Goal: Information Seeking & Learning: Learn about a topic

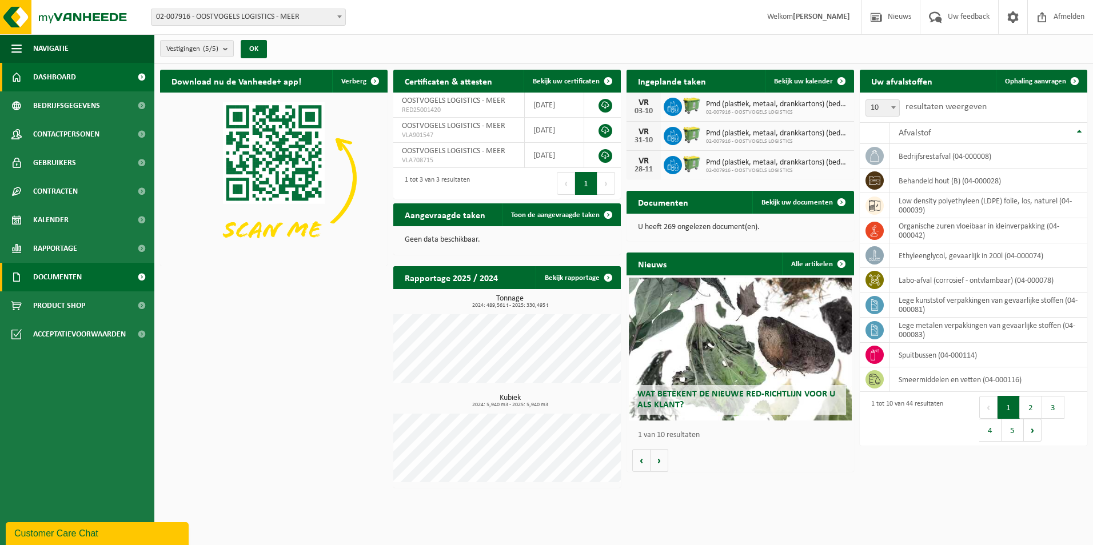
click at [59, 276] on span "Documenten" at bounding box center [57, 277] width 49 height 29
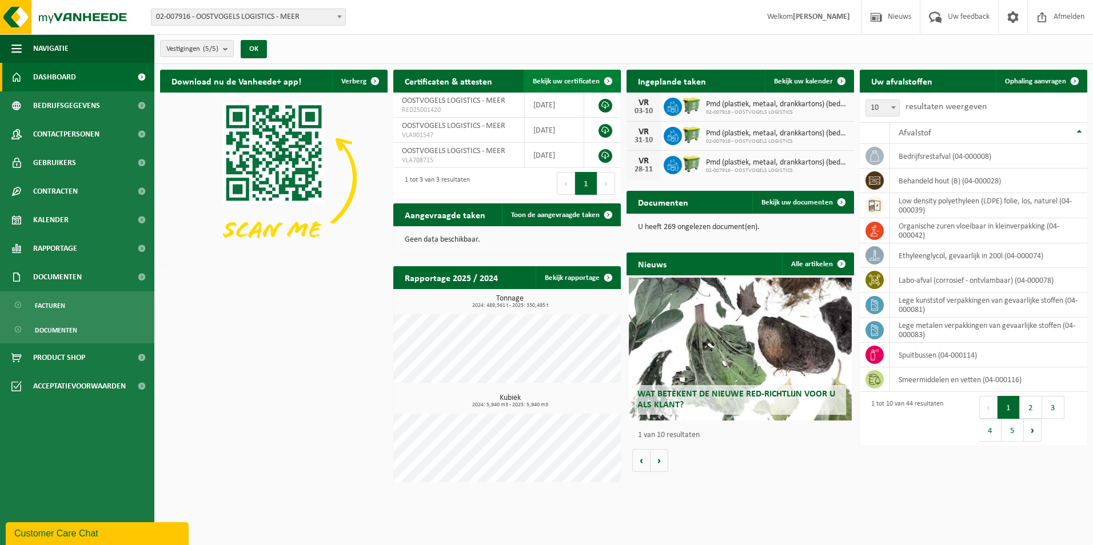
click at [557, 86] on link "Bekijk uw certificaten" at bounding box center [572, 81] width 96 height 23
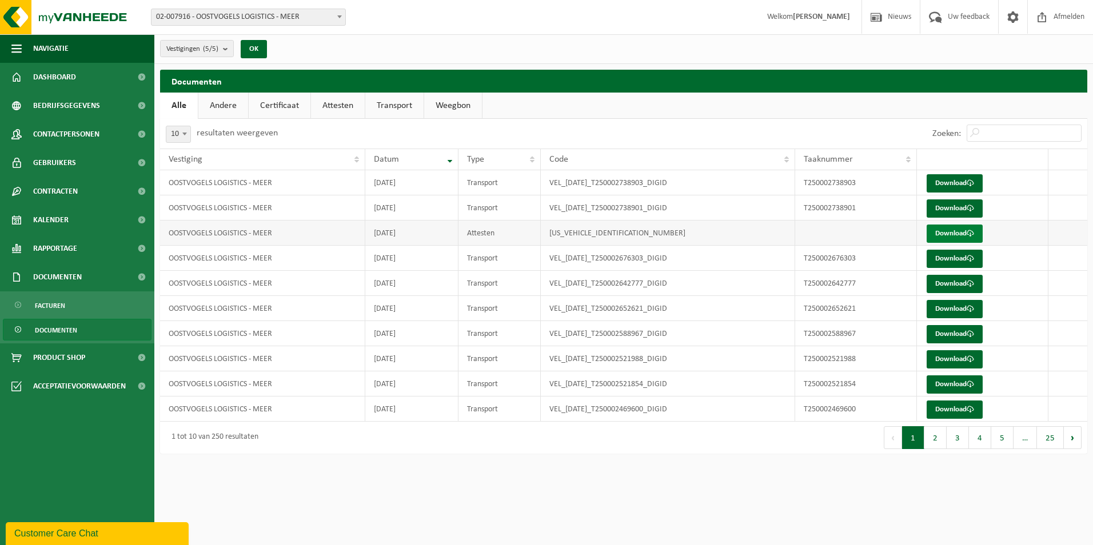
click at [946, 233] on link "Download" at bounding box center [955, 234] width 56 height 18
click at [67, 255] on span "Rapportage" at bounding box center [55, 248] width 44 height 29
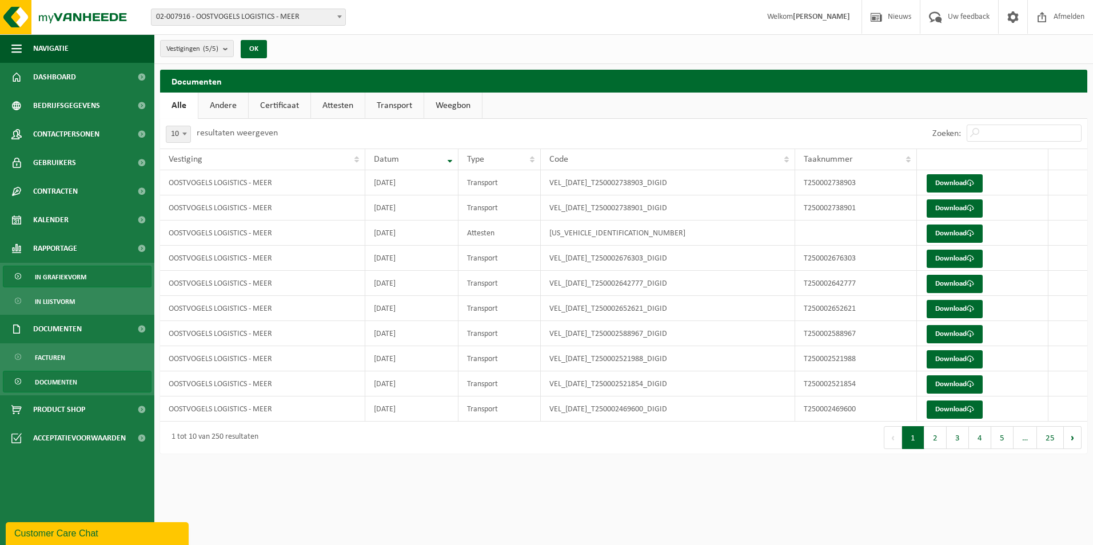
click at [87, 279] on link "In grafiekvorm" at bounding box center [77, 277] width 149 height 22
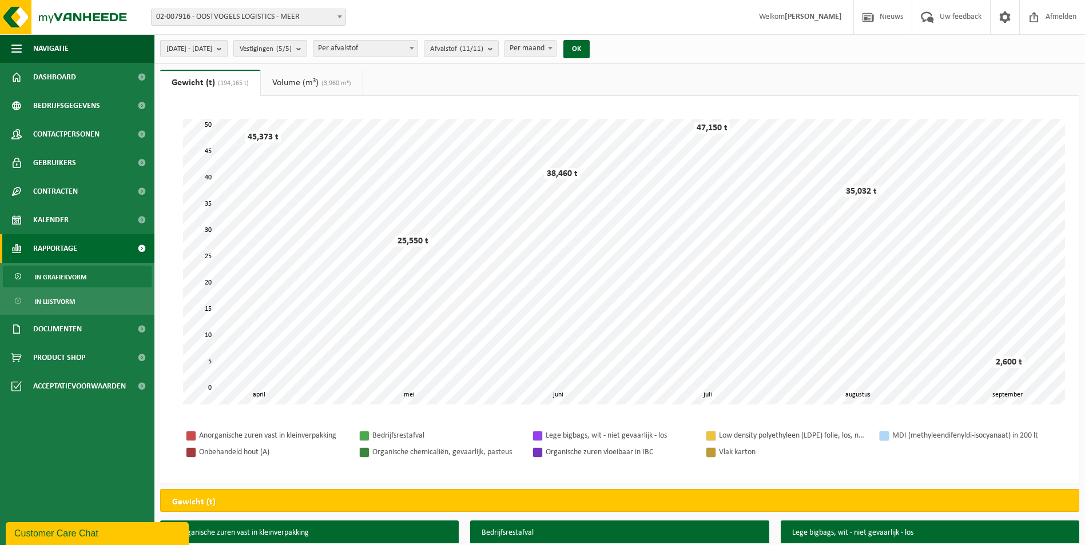
click at [212, 44] on span "[DATE] - [DATE]" at bounding box center [189, 49] width 46 height 17
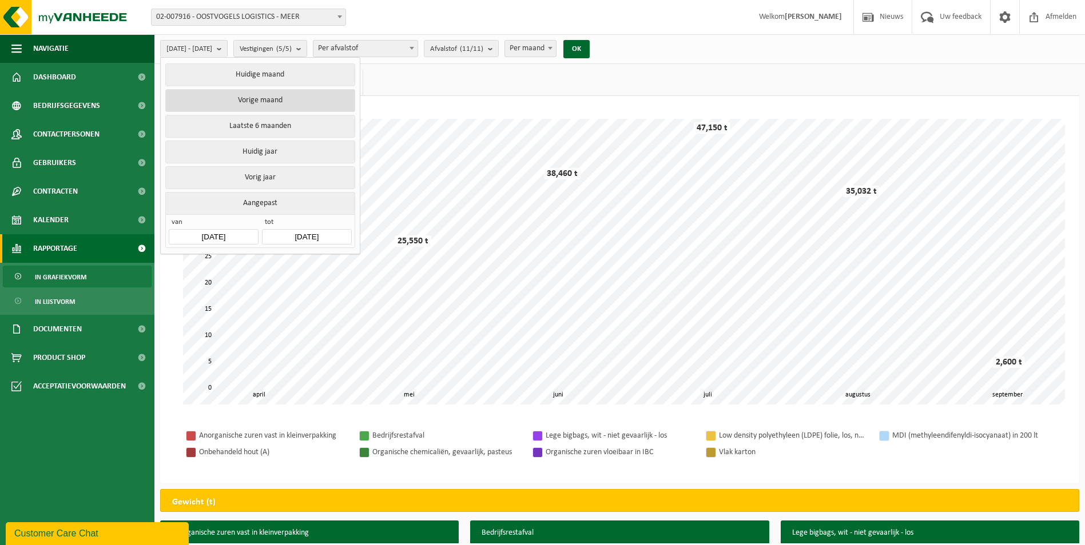
click at [252, 102] on button "Vorige maand" at bounding box center [259, 100] width 189 height 23
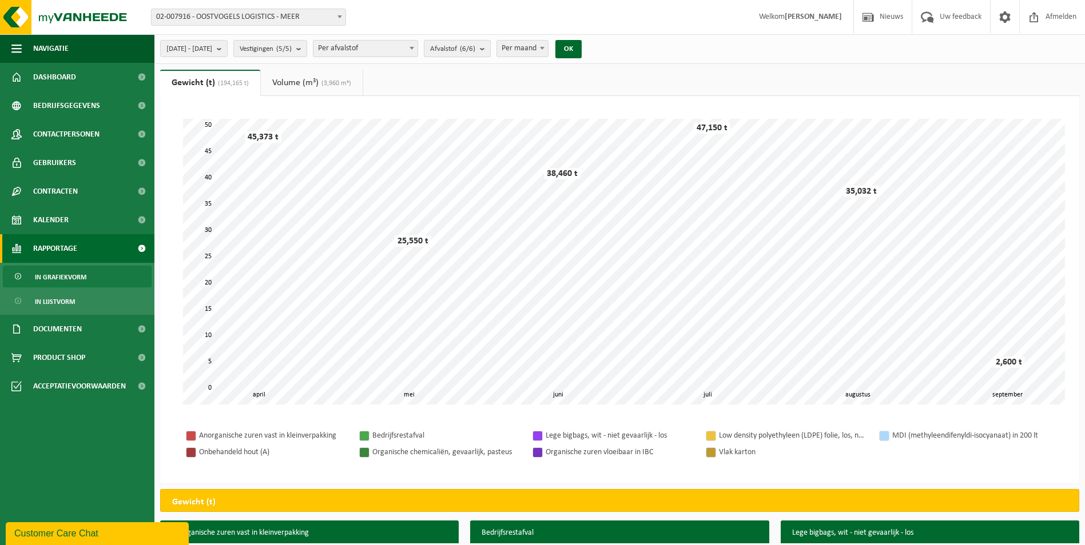
click at [491, 47] on button "Afvalstof (6/6)" at bounding box center [457, 48] width 67 height 17
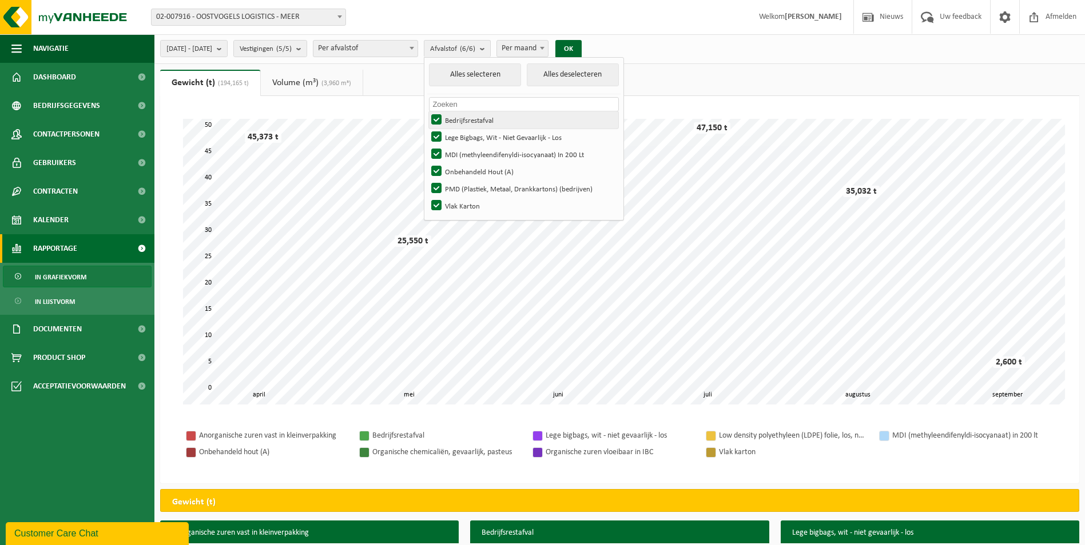
click at [469, 118] on label "Bedrijfsrestafval" at bounding box center [523, 119] width 189 height 17
click at [427, 111] on input "Bedrijfsrestafval" at bounding box center [427, 111] width 1 height 1
checkbox input "false"
click at [468, 137] on label "Lege Bigbags, Wit - Niet Gevaarlijk - Los" at bounding box center [523, 137] width 189 height 17
click at [427, 129] on input "Lege Bigbags, Wit - Niet Gevaarlijk - Los" at bounding box center [427, 128] width 1 height 1
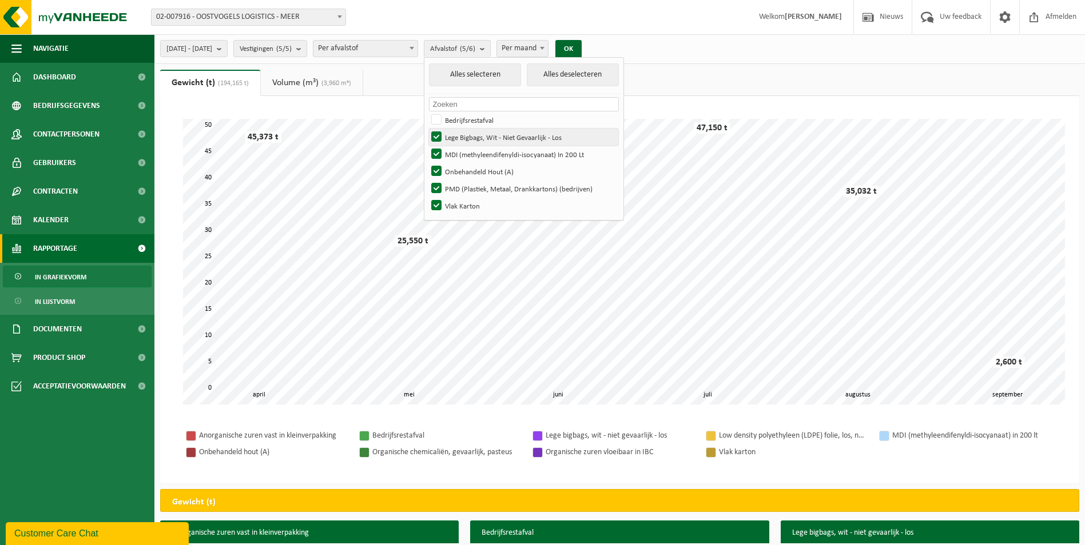
checkbox input "false"
click at [463, 153] on label "MDI (methyleendifenyldi-isocyanaat) In 200 Lt" at bounding box center [523, 154] width 189 height 17
click at [427, 146] on input "MDI (methyleendifenyldi-isocyanaat) In 200 Lt" at bounding box center [427, 145] width 1 height 1
checkbox input "false"
click at [469, 168] on label "Onbehandeld Hout (A)" at bounding box center [523, 171] width 189 height 17
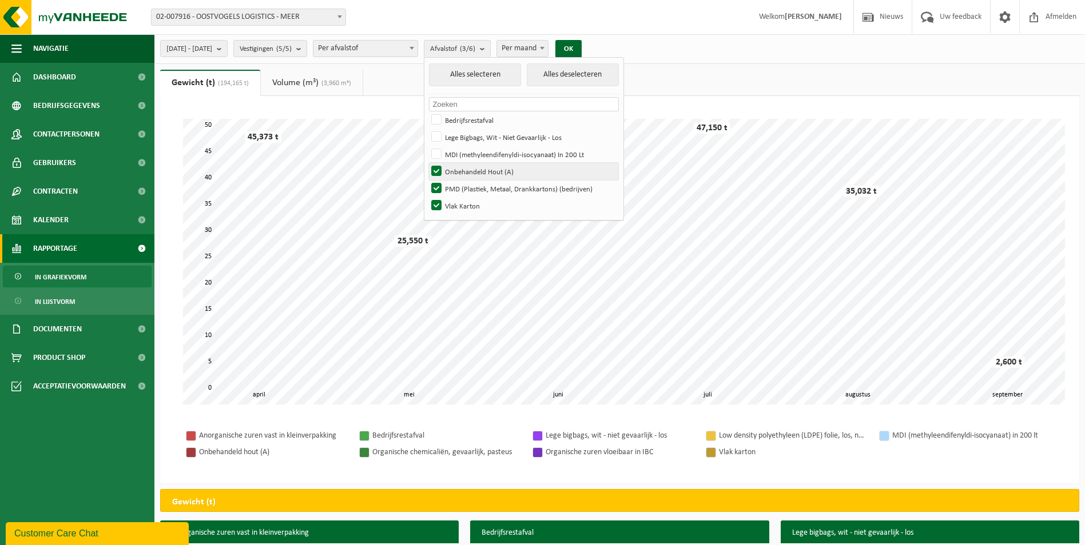
click at [427, 163] on input "Onbehandeld Hout (A)" at bounding box center [427, 162] width 1 height 1
checkbox input "false"
drag, startPoint x: 469, startPoint y: 185, endPoint x: 466, endPoint y: 204, distance: 19.2
click at [469, 185] on label "PMD (Plastiek, Metaal, Drankkartons) (bedrijven)" at bounding box center [523, 188] width 189 height 17
click at [427, 180] on input "PMD (Plastiek, Metaal, Drankkartons) (bedrijven)" at bounding box center [427, 180] width 1 height 1
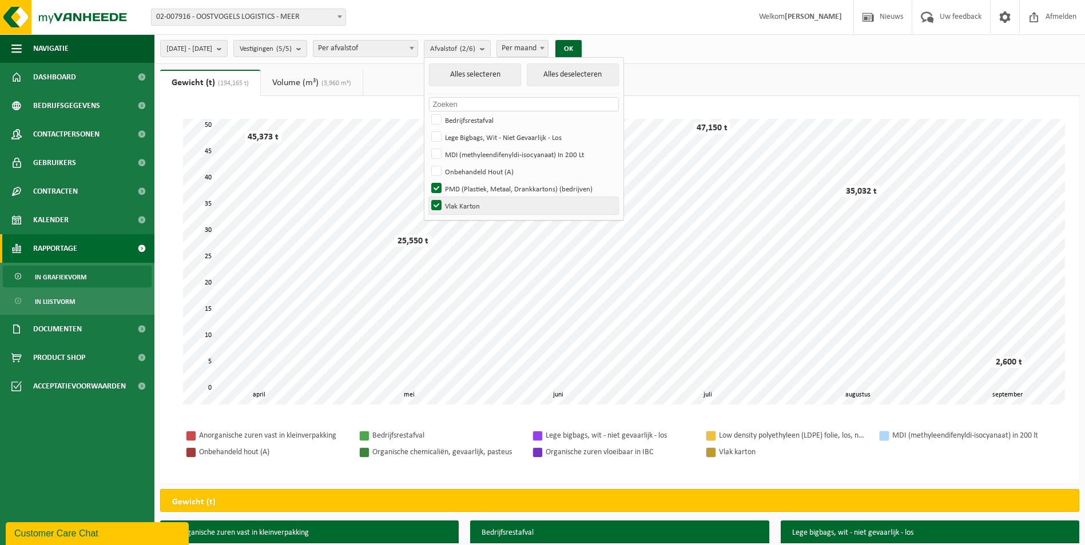
checkbox input "false"
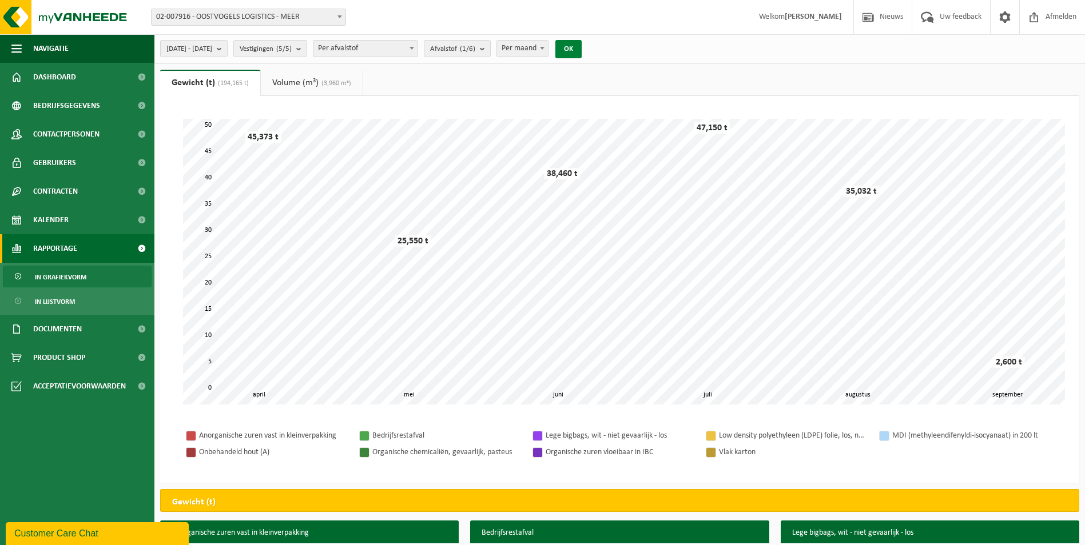
click at [581, 45] on button "OK" at bounding box center [568, 49] width 26 height 18
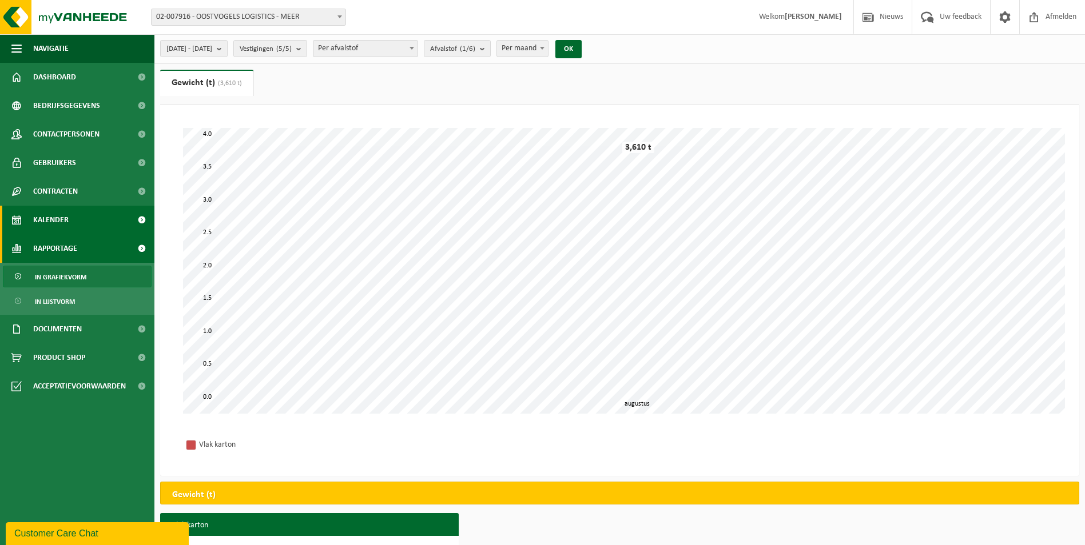
click at [63, 224] on span "Kalender" at bounding box center [50, 220] width 35 height 29
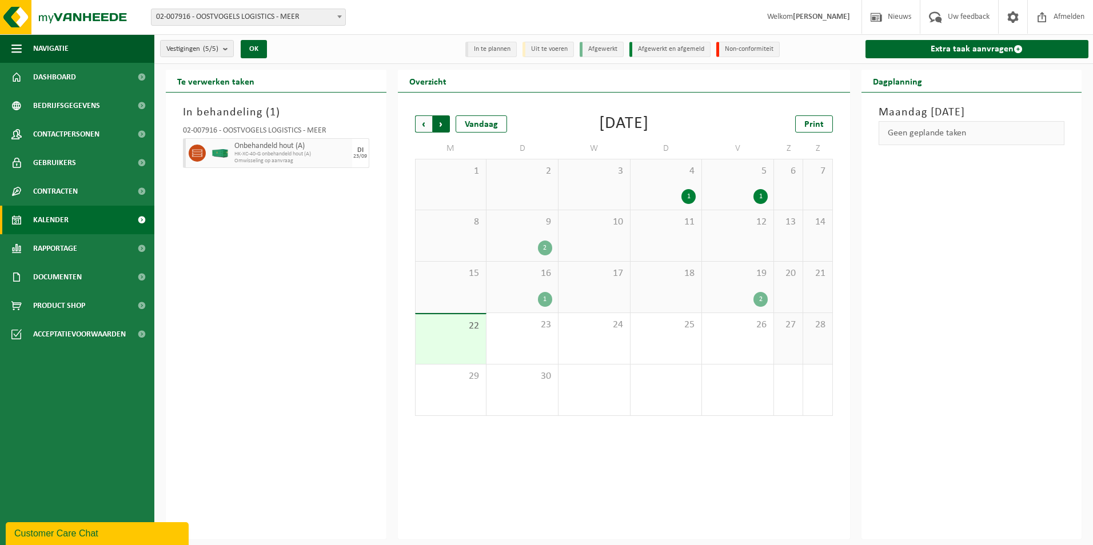
click at [417, 126] on span "Vorige" at bounding box center [423, 123] width 17 height 17
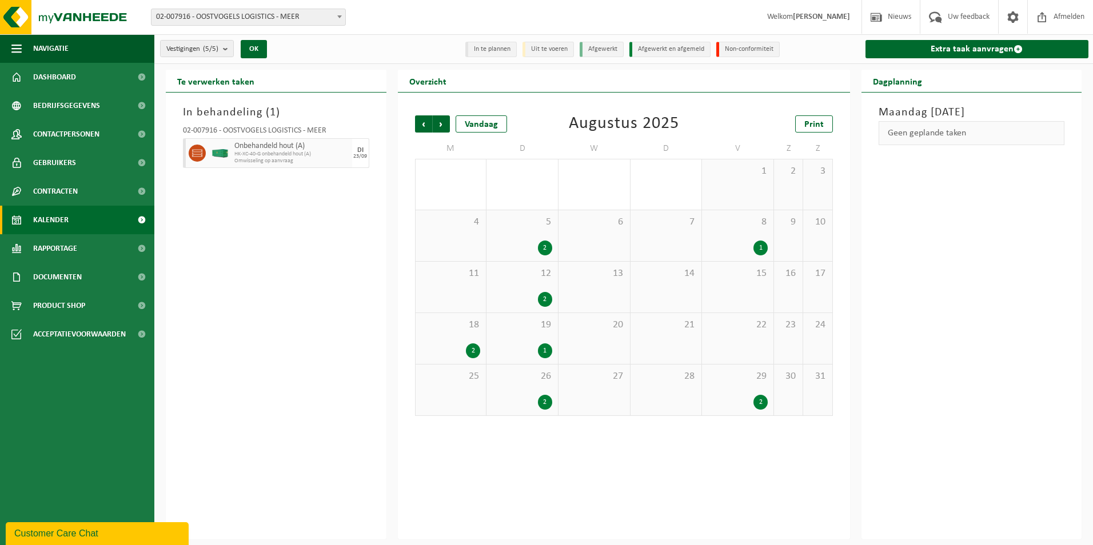
click at [545, 247] on div "2" at bounding box center [545, 248] width 14 height 15
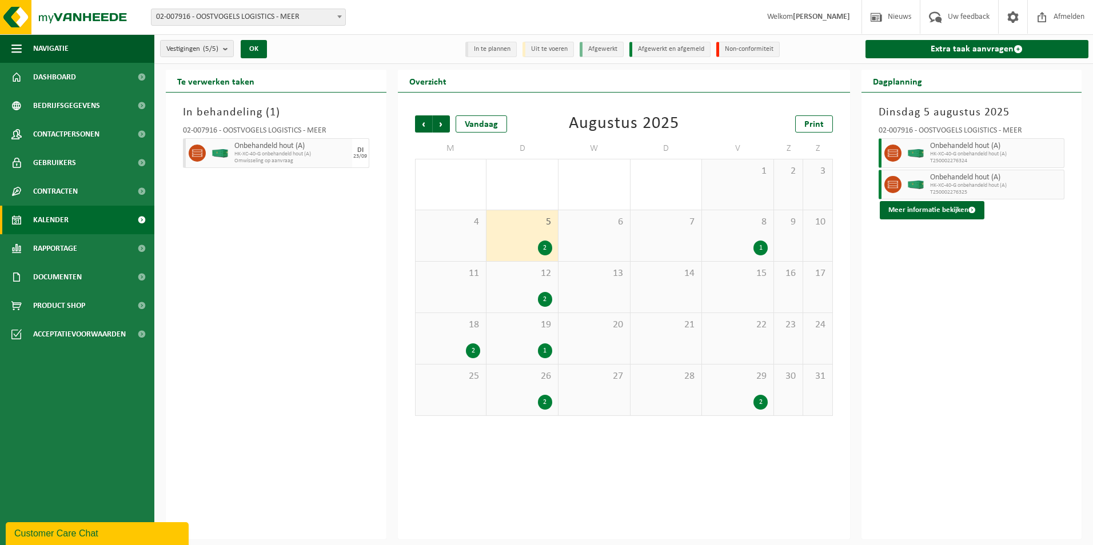
click at [752, 246] on div "1" at bounding box center [738, 248] width 60 height 15
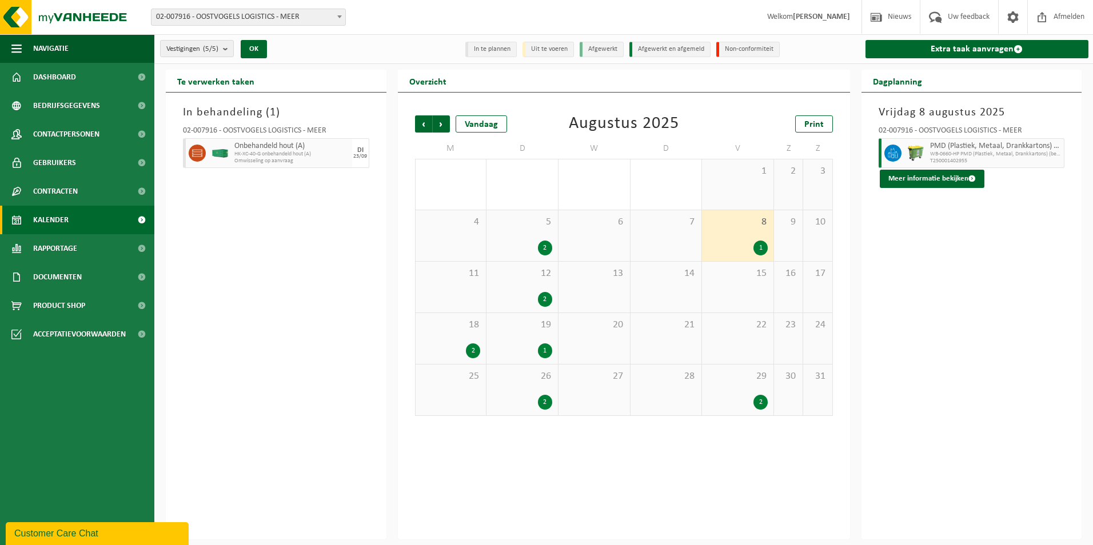
click at [549, 296] on div "2" at bounding box center [545, 299] width 14 height 15
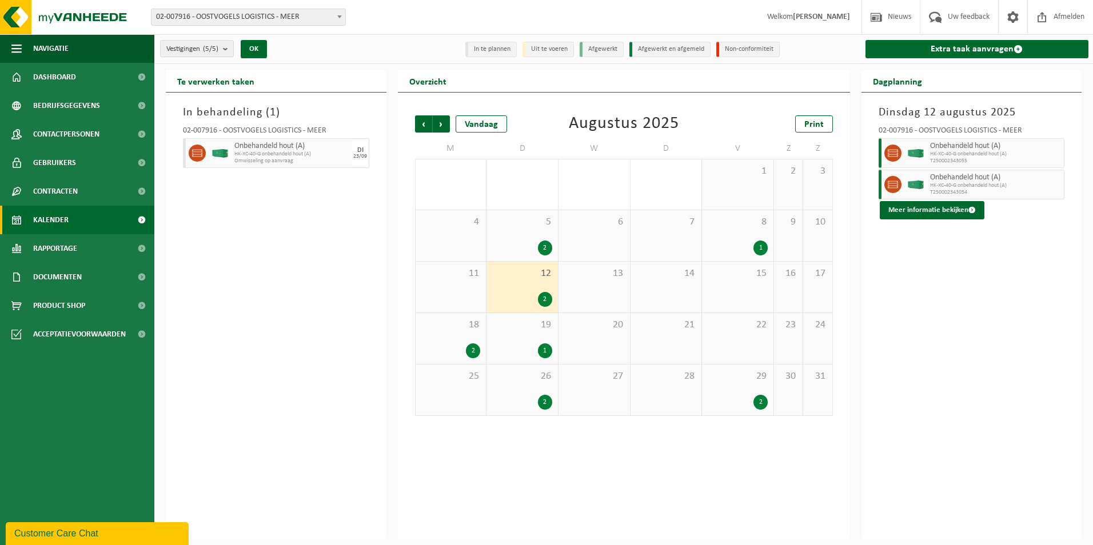
click at [467, 350] on div "2" at bounding box center [473, 351] width 14 height 15
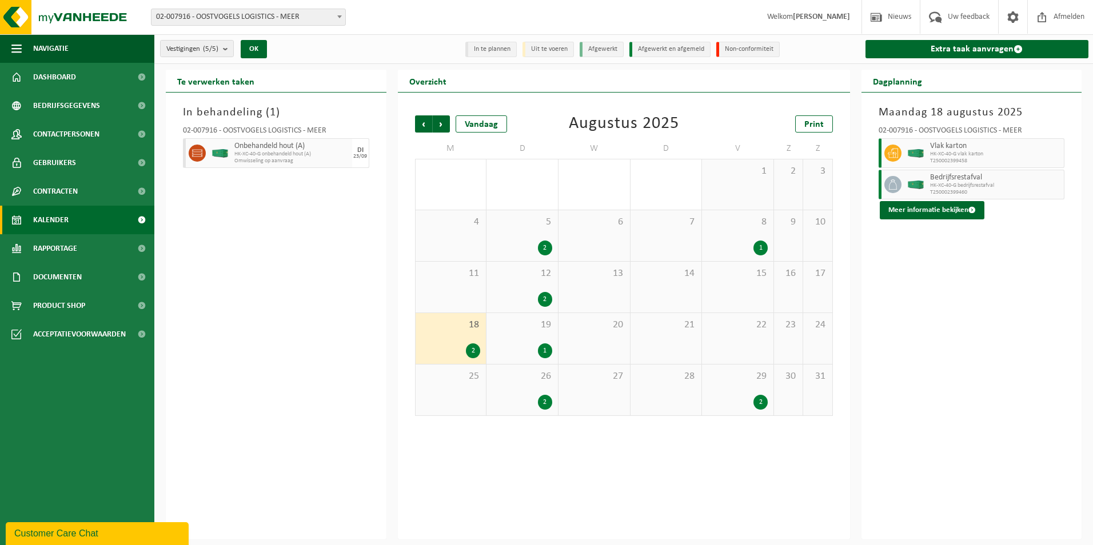
click at [544, 353] on div "1" at bounding box center [545, 351] width 14 height 15
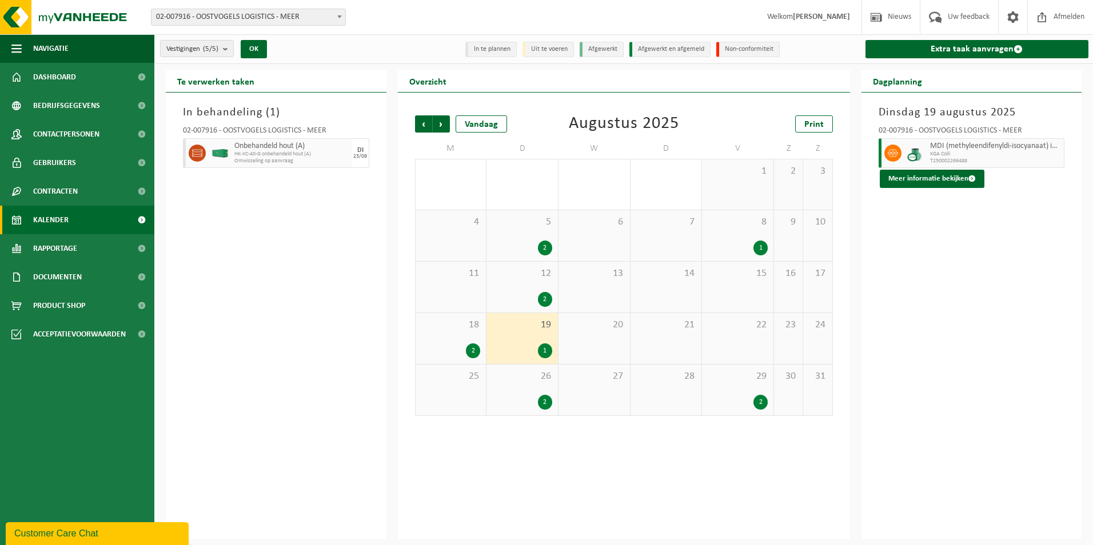
click at [551, 402] on div "2" at bounding box center [545, 402] width 14 height 15
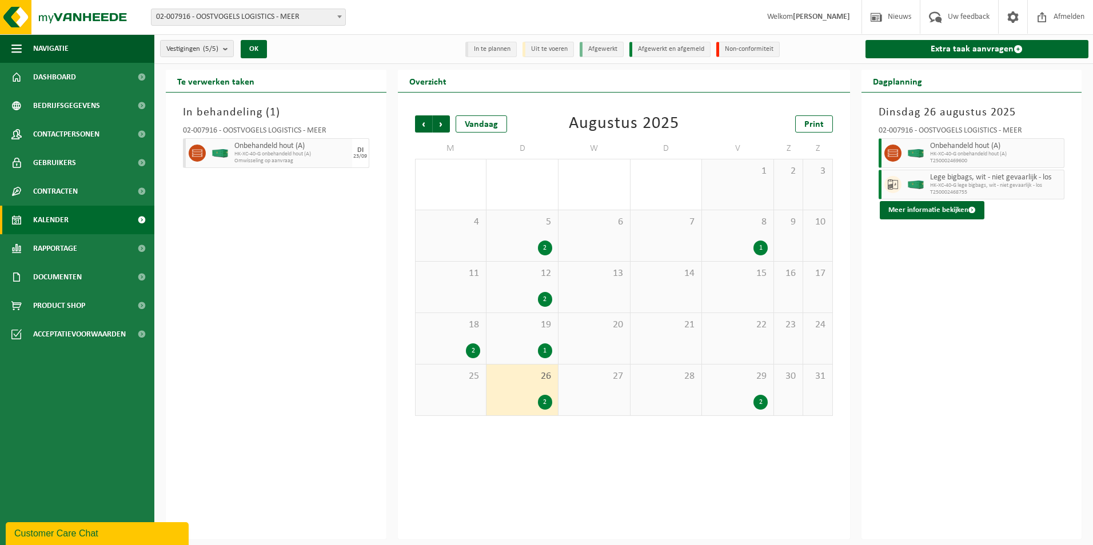
click at [762, 404] on div "2" at bounding box center [761, 402] width 14 height 15
click at [557, 353] on div "19 1" at bounding box center [522, 338] width 71 height 51
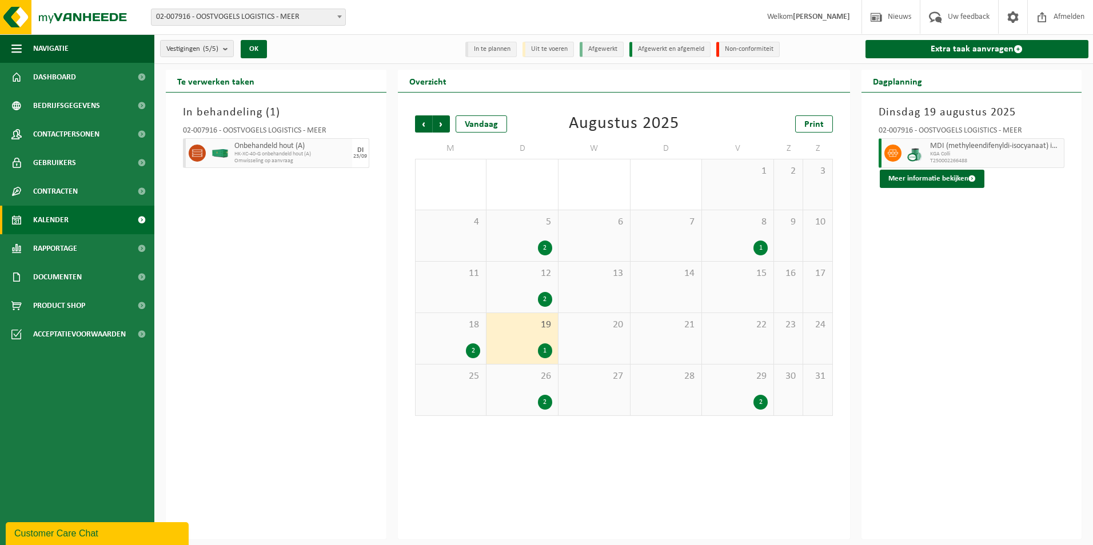
click at [477, 355] on div "2" at bounding box center [473, 351] width 14 height 15
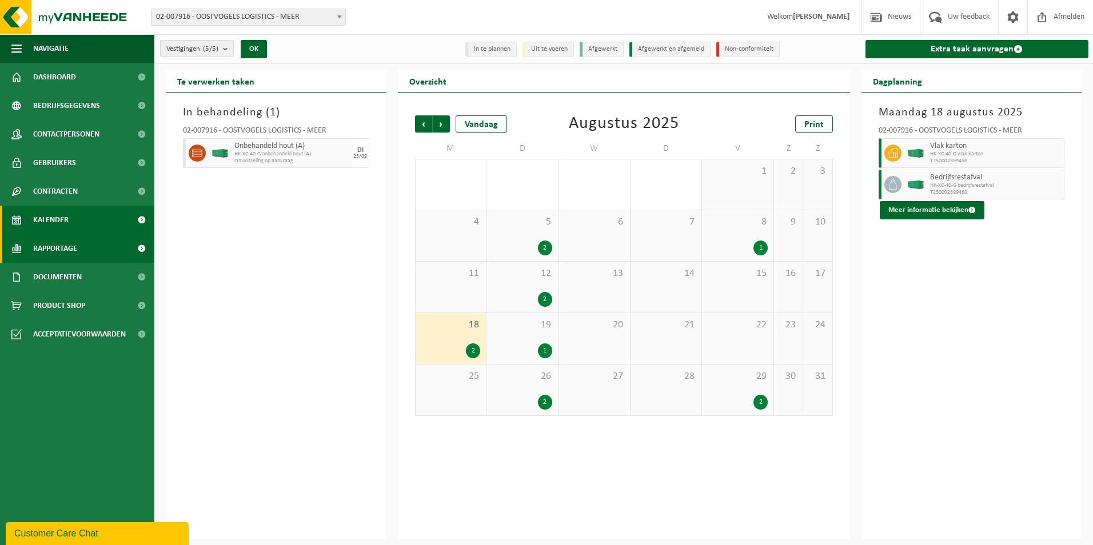
click at [91, 245] on link "Rapportage" at bounding box center [77, 248] width 154 height 29
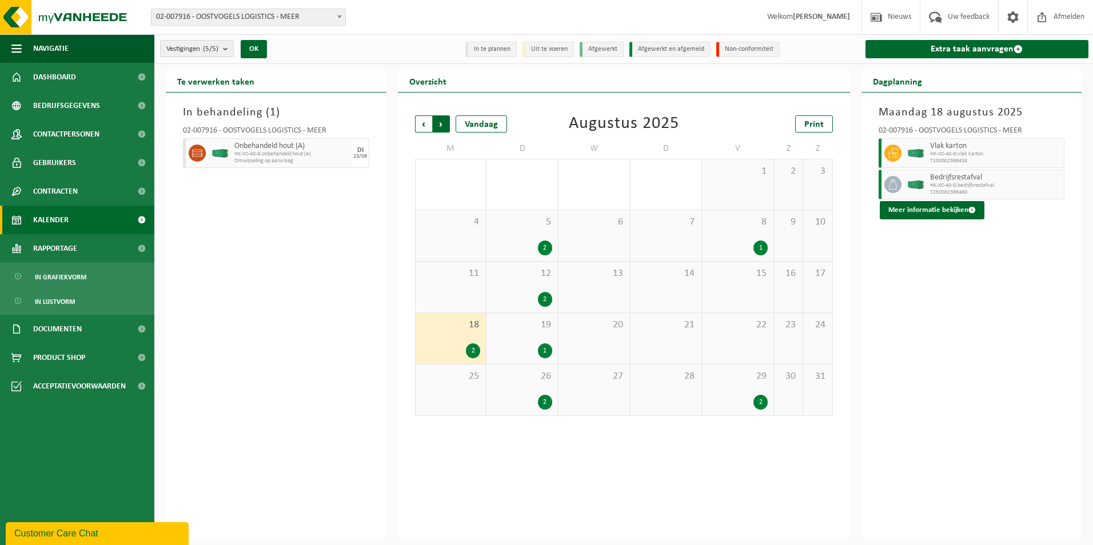
click at [421, 128] on span "Vorige" at bounding box center [423, 123] width 17 height 17
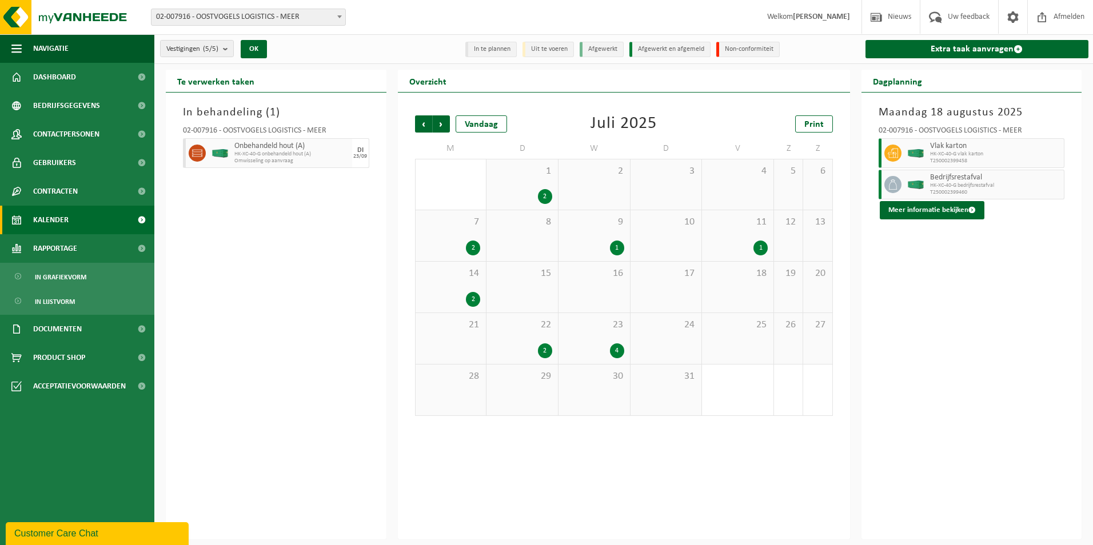
click at [619, 348] on div "4" at bounding box center [617, 351] width 14 height 15
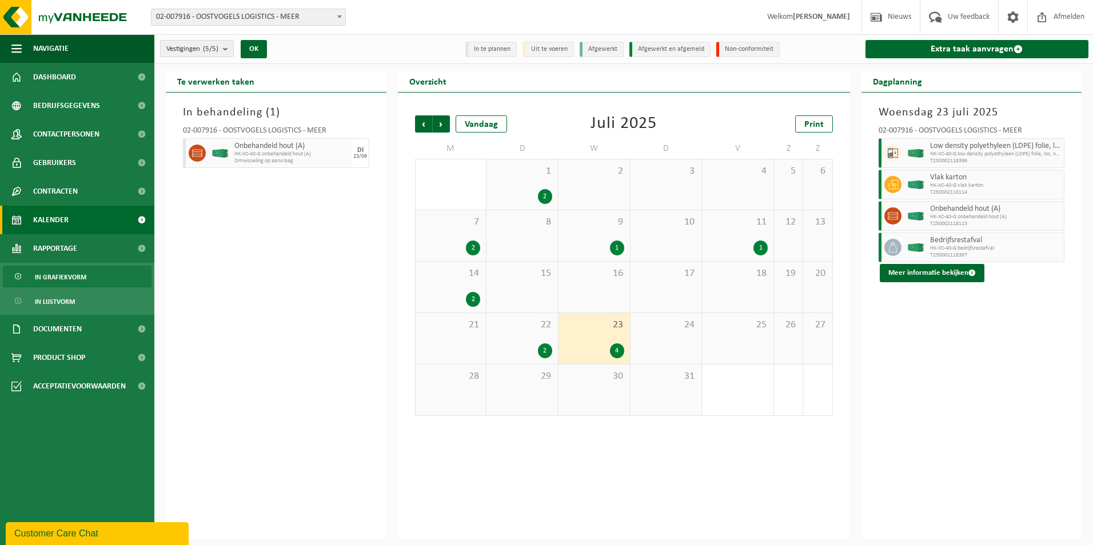
click at [70, 273] on span "In grafiekvorm" at bounding box center [60, 277] width 51 height 22
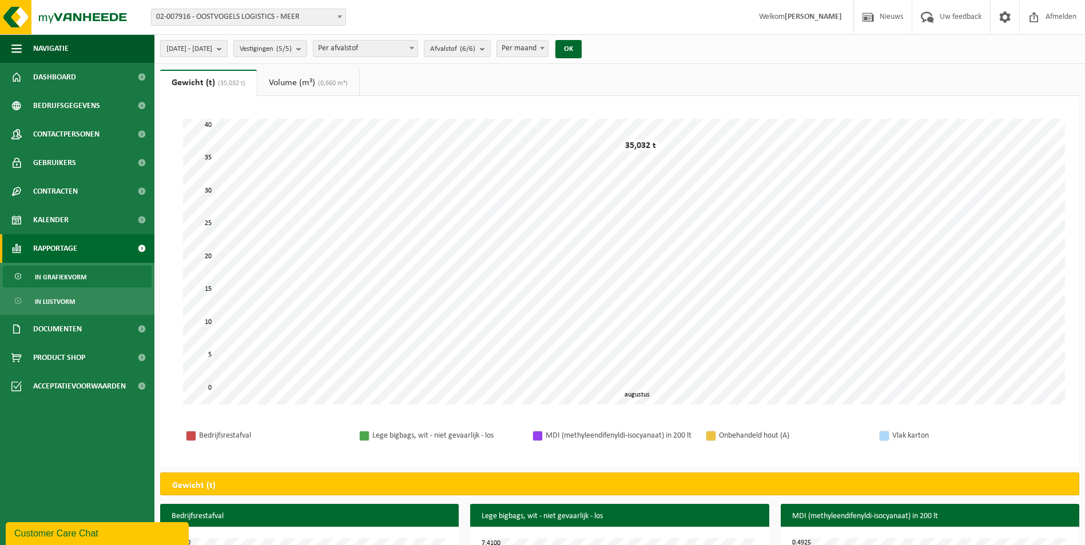
click at [227, 51] on b "submit" at bounding box center [222, 49] width 10 height 16
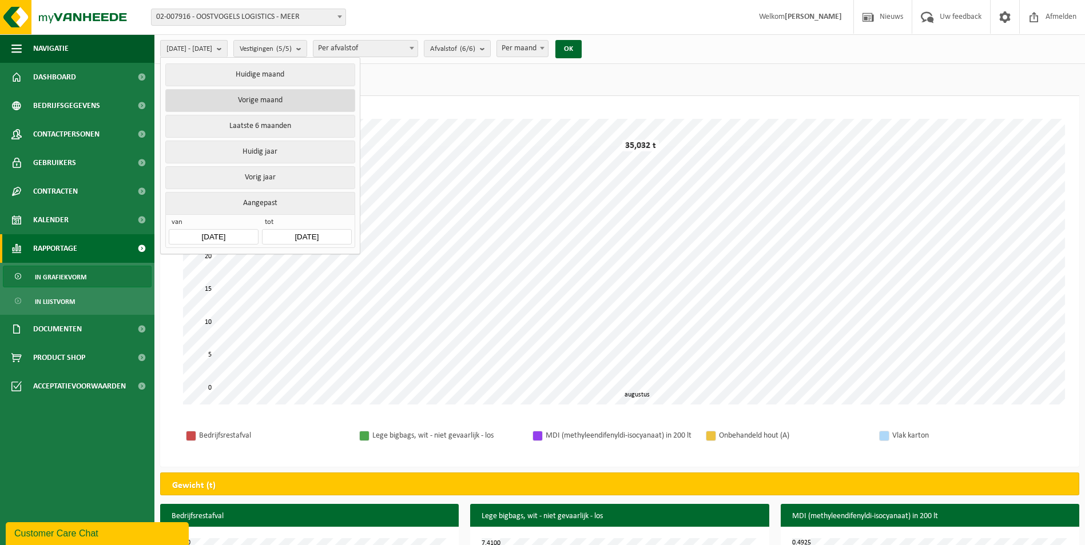
click at [269, 99] on button "Vorige maand" at bounding box center [259, 100] width 189 height 23
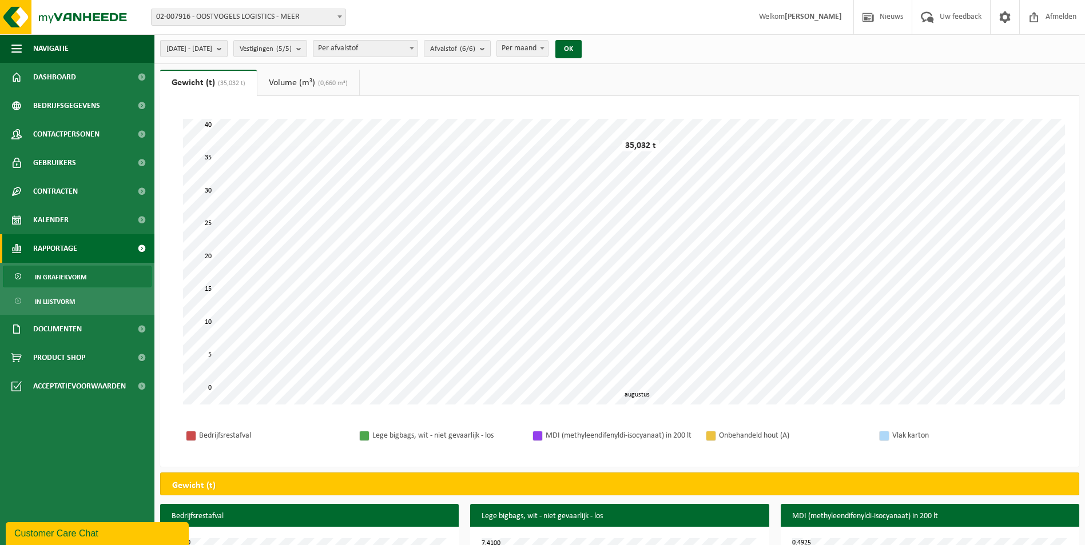
click at [212, 49] on span "[DATE] - [DATE]" at bounding box center [189, 49] width 46 height 17
click at [491, 51] on button "Afvalstof (6/6)" at bounding box center [457, 48] width 67 height 17
click at [227, 51] on b "submit" at bounding box center [222, 49] width 10 height 16
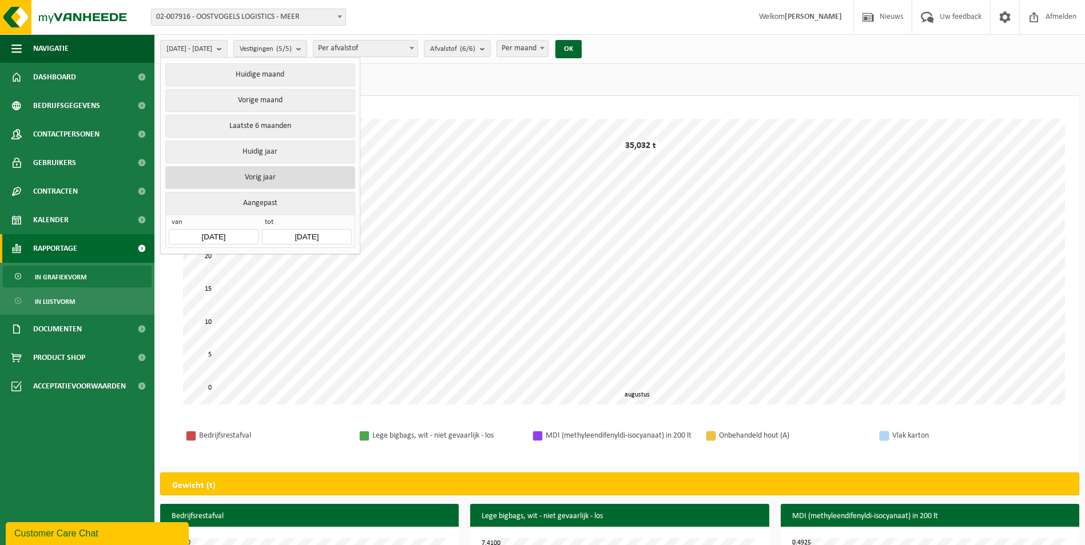
click at [260, 174] on button "Vorig jaar" at bounding box center [259, 177] width 189 height 23
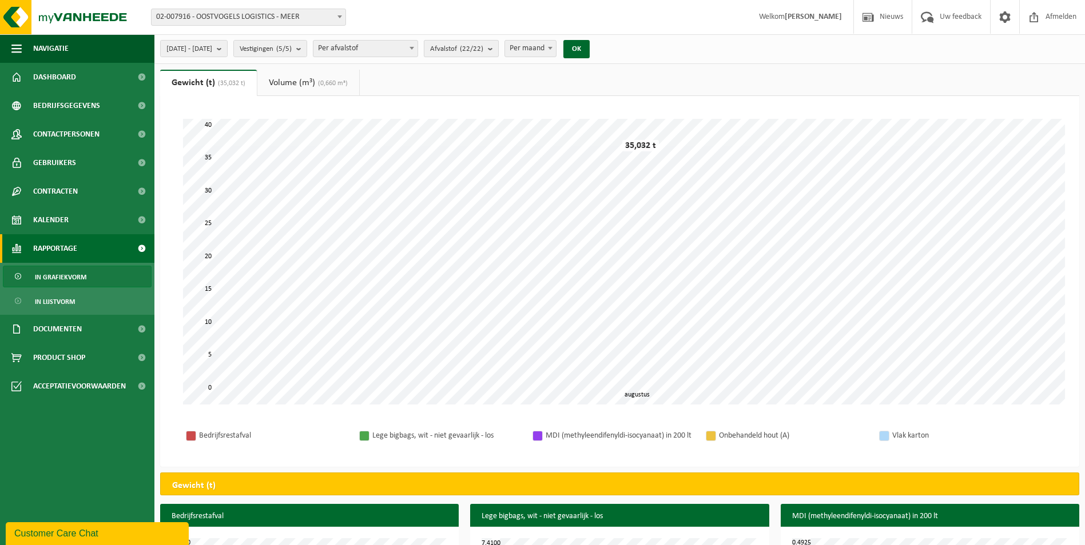
click at [498, 47] on b "submit" at bounding box center [493, 49] width 10 height 16
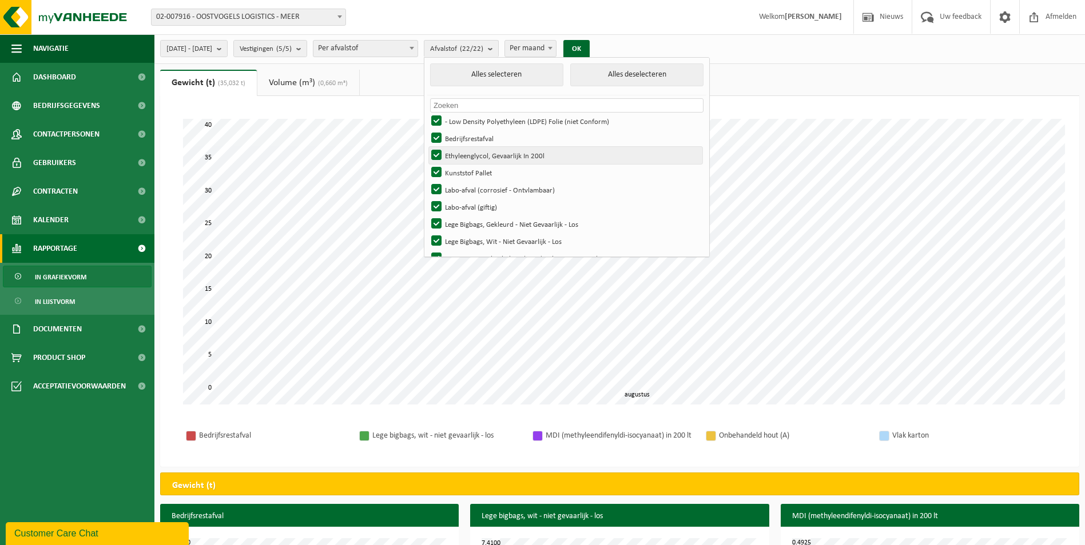
click at [464, 158] on label "Ethyleenglycol, Gevaarlijk In 200l" at bounding box center [565, 155] width 273 height 17
click at [427, 147] on input "Ethyleenglycol, Gevaarlijk In 200l" at bounding box center [427, 146] width 1 height 1
checkbox input "false"
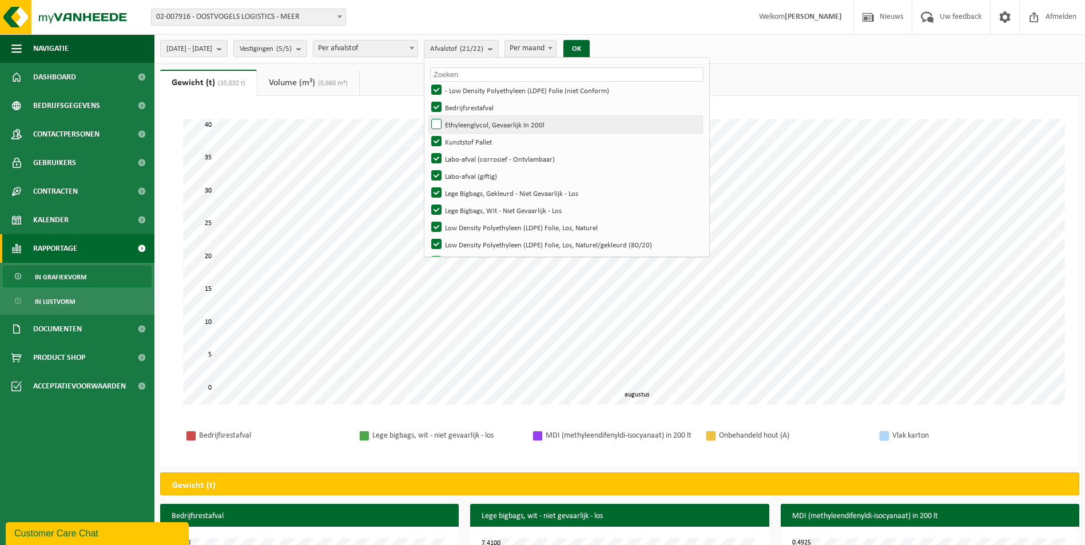
scroll to position [57, 0]
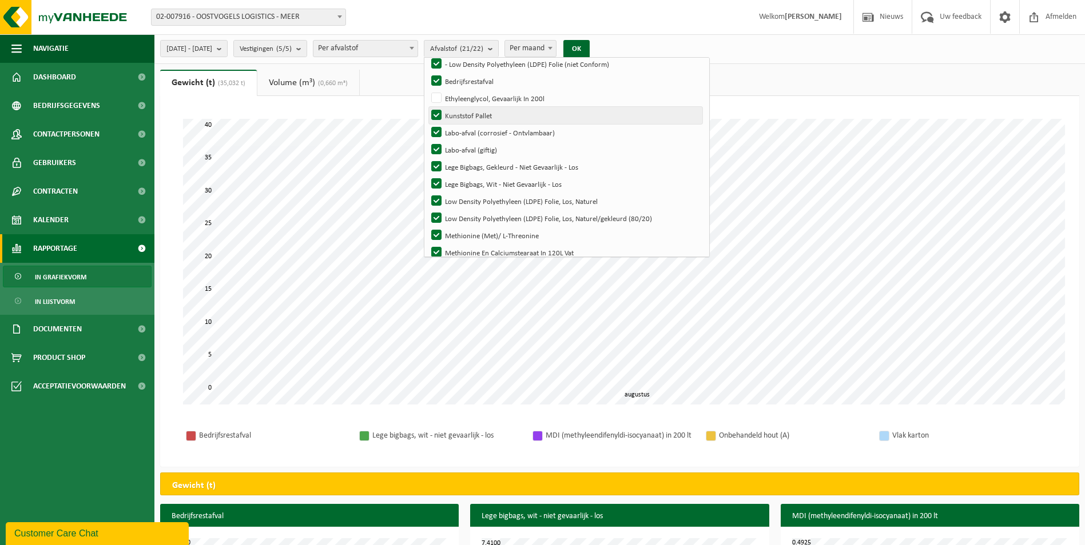
click at [464, 115] on label "Kunststof Pallet" at bounding box center [565, 115] width 273 height 17
click at [427, 107] on input "Kunststof Pallet" at bounding box center [427, 106] width 1 height 1
checkbox input "false"
click at [467, 131] on label "Labo-afval (corrosief - Ontvlambaar)" at bounding box center [565, 132] width 273 height 17
click at [427, 124] on input "Labo-afval (corrosief - Ontvlambaar)" at bounding box center [427, 124] width 1 height 1
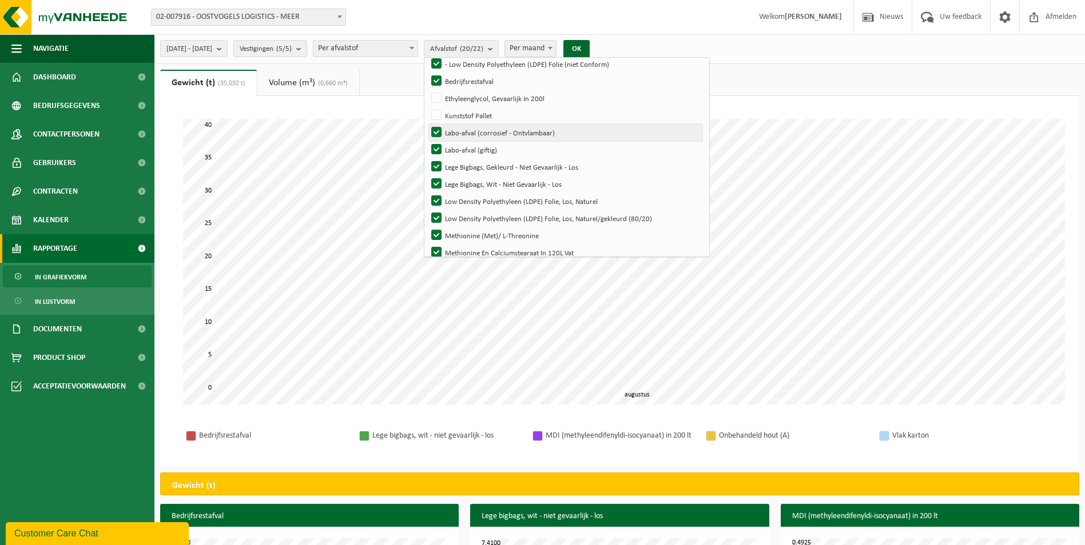
checkbox input "false"
click at [468, 149] on label "Labo-afval (giftig)" at bounding box center [565, 149] width 273 height 17
click at [427, 141] on input "Labo-afval (giftig)" at bounding box center [427, 141] width 1 height 1
checkbox input "false"
click at [468, 164] on label "Lege Bigbags, Gekleurd - Niet Gevaarlijk - Los" at bounding box center [565, 166] width 273 height 17
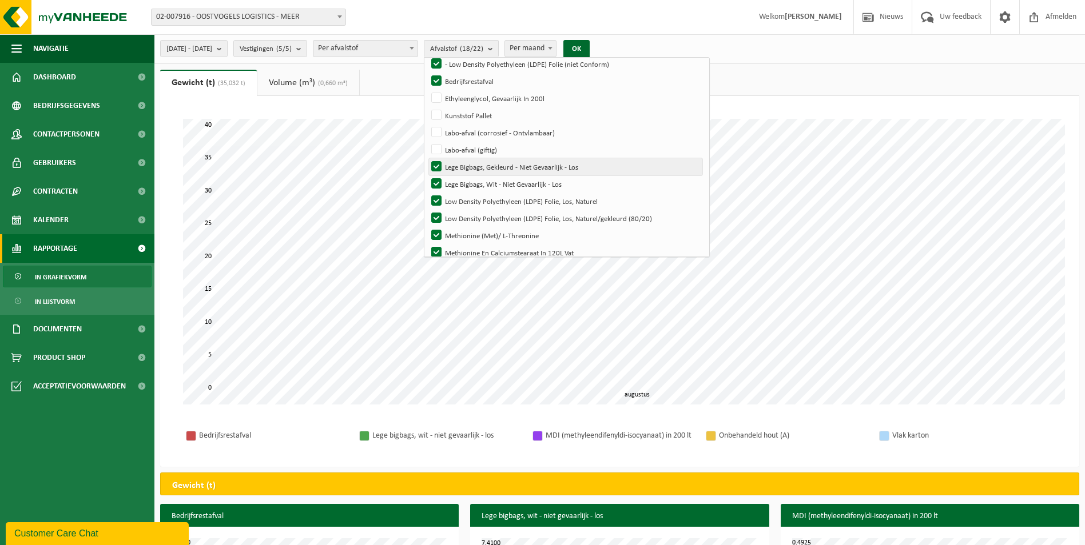
click at [427, 158] on input "Lege Bigbags, Gekleurd - Niet Gevaarlijk - Los" at bounding box center [427, 158] width 1 height 1
click at [468, 164] on label "Lege Bigbags, Gekleurd - Niet Gevaarlijk - Los" at bounding box center [565, 166] width 273 height 17
click at [427, 158] on input "Lege Bigbags, Gekleurd - Niet Gevaarlijk - Los" at bounding box center [427, 158] width 1 height 1
checkbox input "true"
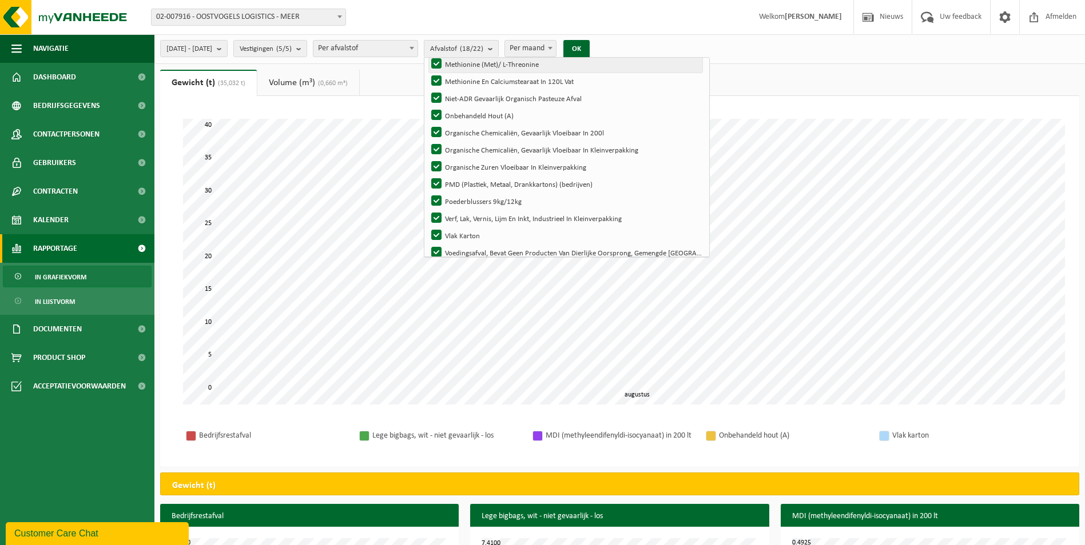
scroll to position [172, 0]
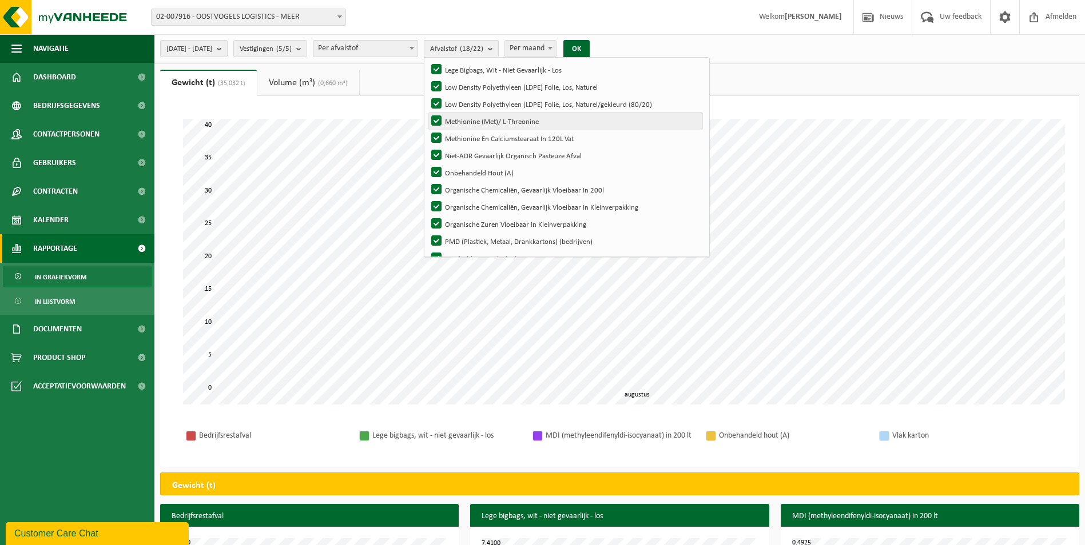
click at [471, 122] on label "Methionine (Met)/ L-Threonine" at bounding box center [565, 121] width 273 height 17
click at [427, 113] on input "Methionine (Met)/ L-Threonine" at bounding box center [427, 112] width 1 height 1
checkbox input "false"
click at [467, 138] on label "Methionine En Calciumstearaat In 120L Vat" at bounding box center [565, 138] width 273 height 17
click at [427, 130] on input "Methionine En Calciumstearaat In 120L Vat" at bounding box center [427, 129] width 1 height 1
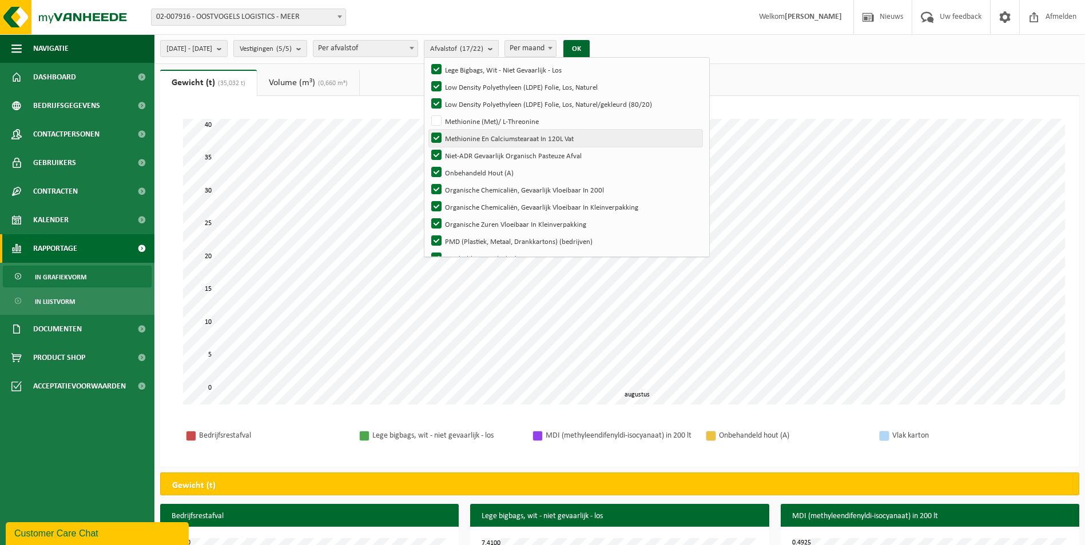
checkbox input "false"
click at [466, 150] on label "Niet-ADR Gevaarlijk Organisch Pasteuze Afval" at bounding box center [565, 155] width 273 height 17
click at [427, 147] on input "Niet-ADR Gevaarlijk Organisch Pasteuze Afval" at bounding box center [427, 146] width 1 height 1
checkbox input "false"
click at [461, 168] on label "Onbehandeld Hout (A)" at bounding box center [565, 172] width 273 height 17
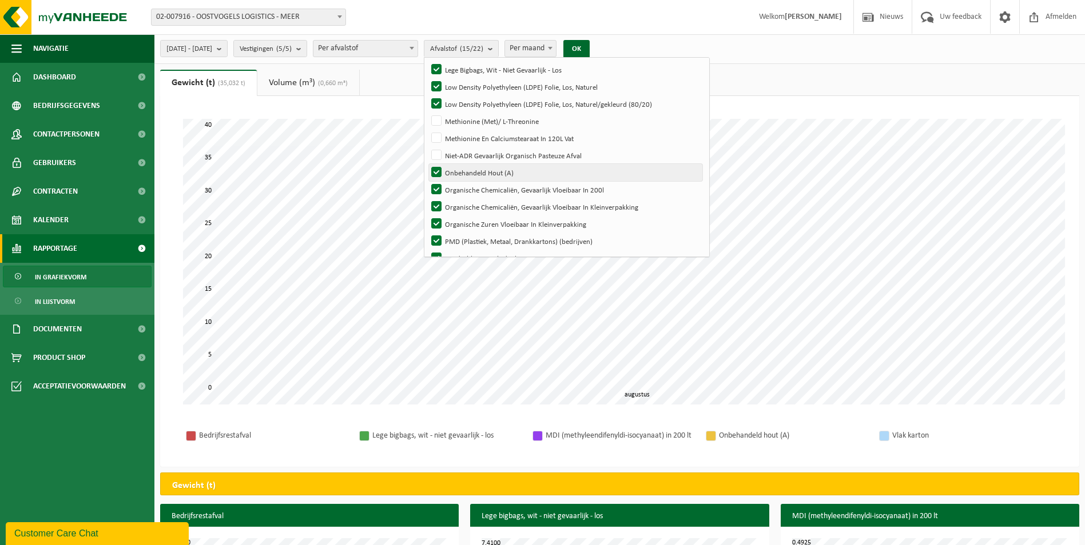
click at [427, 164] on input "Onbehandeld Hout (A)" at bounding box center [427, 164] width 1 height 1
click at [465, 169] on label "Onbehandeld Hout (A)" at bounding box center [565, 172] width 273 height 17
click at [427, 164] on input "Onbehandeld Hout (A)" at bounding box center [427, 164] width 1 height 1
checkbox input "true"
click at [467, 186] on label "Organische Chemicaliën, Gevaarlijk Vloeibaar In 200l" at bounding box center [565, 189] width 273 height 17
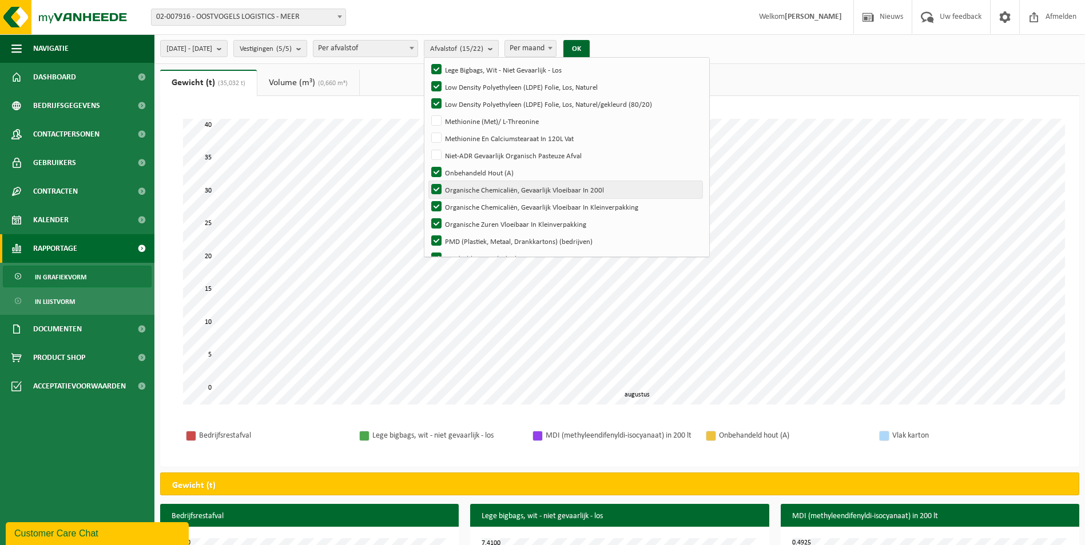
click at [427, 181] on input "Organische Chemicaliën, Gevaarlijk Vloeibaar In 200l" at bounding box center [427, 181] width 1 height 1
checkbox input "false"
click at [466, 201] on label "Organische Chemicaliën, Gevaarlijk Vloeibaar In Kleinverpakking" at bounding box center [565, 206] width 273 height 17
click at [427, 198] on input "Organische Chemicaliën, Gevaarlijk Vloeibaar In Kleinverpakking" at bounding box center [427, 198] width 1 height 1
checkbox input "false"
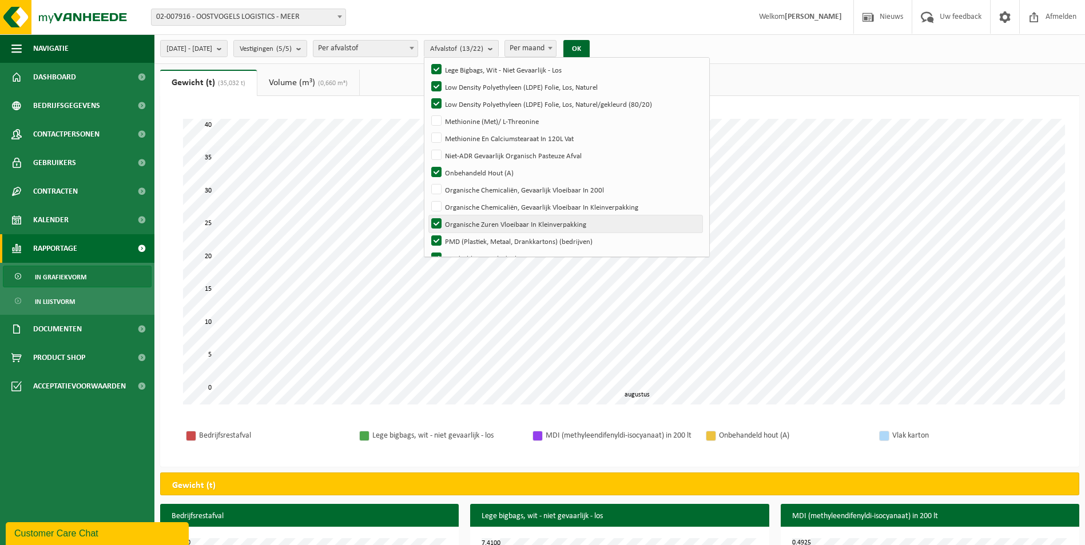
click at [467, 224] on label "Organische Zuren Vloeibaar In Kleinverpakking" at bounding box center [565, 224] width 273 height 17
click at [427, 216] on input "Organische Zuren Vloeibaar In Kleinverpakking" at bounding box center [427, 215] width 1 height 1
checkbox input "false"
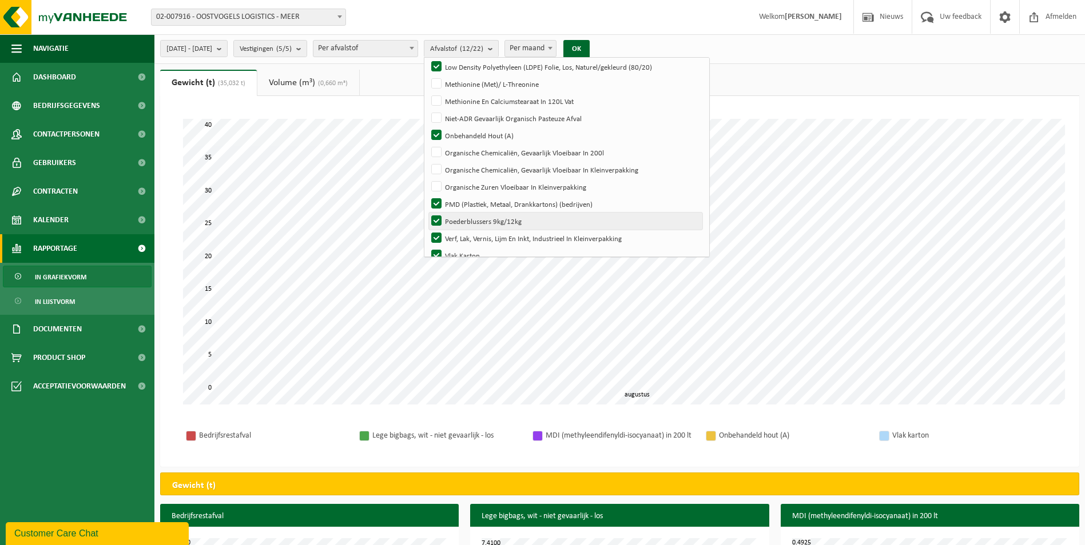
scroll to position [229, 0]
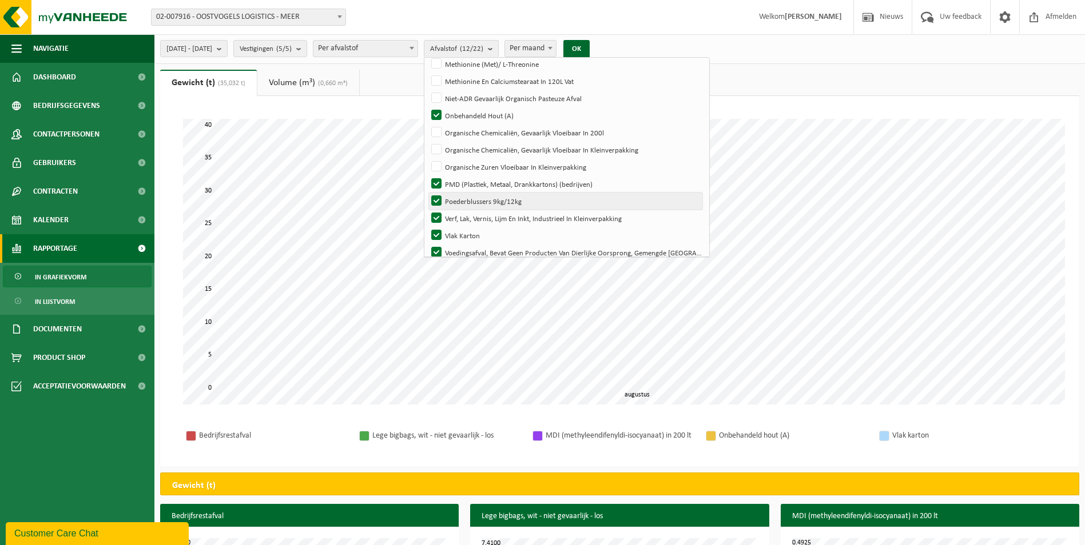
click at [471, 205] on label "Poederblussers 9kg/12kg" at bounding box center [565, 201] width 273 height 17
click at [427, 193] on input "Poederblussers 9kg/12kg" at bounding box center [427, 192] width 1 height 1
checkbox input "false"
click at [468, 217] on label "Verf, Lak, Vernis, Lijm En Inkt, Industrieel In Kleinverpakking" at bounding box center [565, 218] width 273 height 17
click at [427, 210] on input "Verf, Lak, Vernis, Lijm En Inkt, Industrieel In Kleinverpakking" at bounding box center [427, 209] width 1 height 1
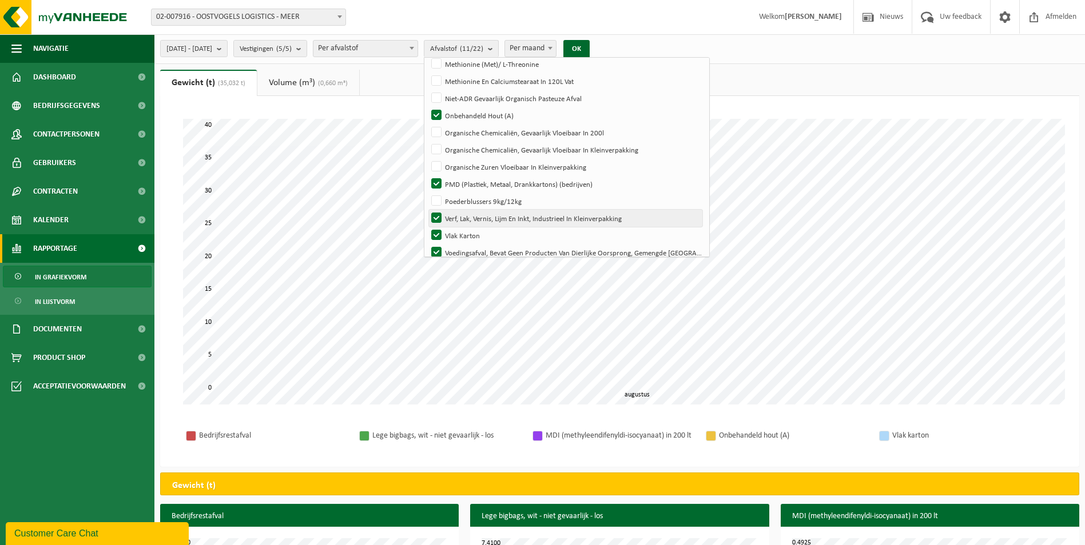
checkbox input "false"
click at [465, 236] on label "Vlak Karton" at bounding box center [565, 235] width 273 height 17
click at [427, 227] on input "Vlak Karton" at bounding box center [427, 226] width 1 height 1
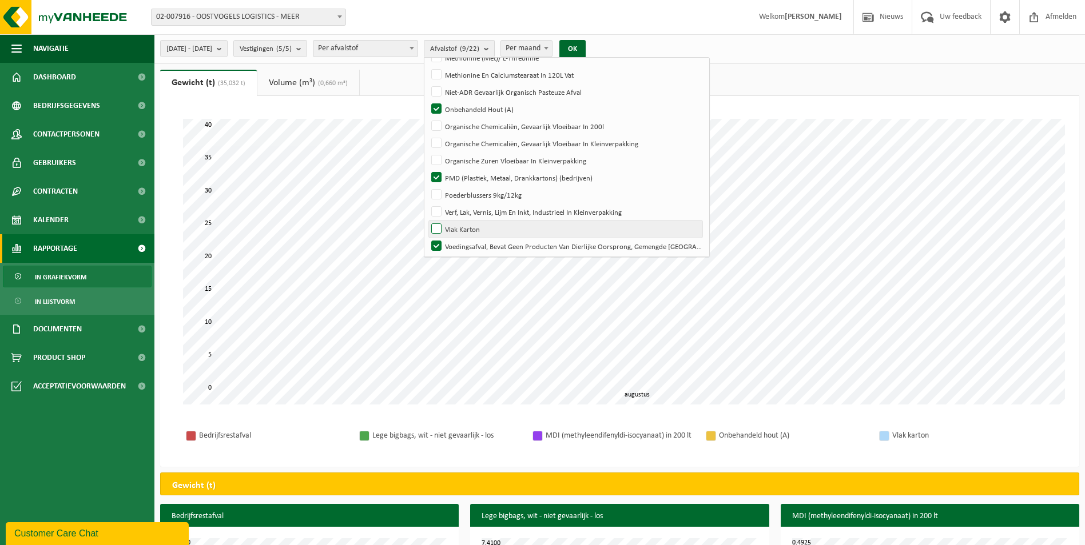
scroll to position [238, 0]
click at [467, 223] on label "Vlak Karton" at bounding box center [565, 225] width 273 height 17
click at [427, 217] on input "Vlak Karton" at bounding box center [427, 217] width 1 height 1
checkbox input "true"
click at [472, 244] on label "Voedingsafval, Bevat Geen Producten Van Dierlijke Oorsprong, Gemengde Verpakkin…" at bounding box center [565, 242] width 273 height 17
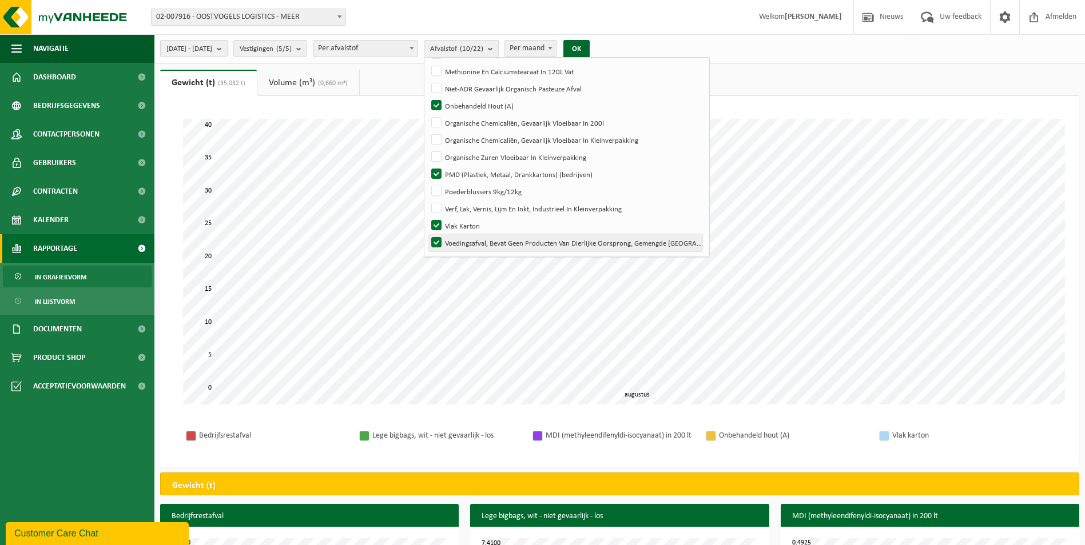
click at [427, 234] on input "Voedingsafval, Bevat Geen Producten Van Dierlijke Oorsprong, Gemengde Verpakkin…" at bounding box center [427, 234] width 1 height 1
checkbox input "false"
click at [585, 50] on button "OK" at bounding box center [572, 49] width 26 height 18
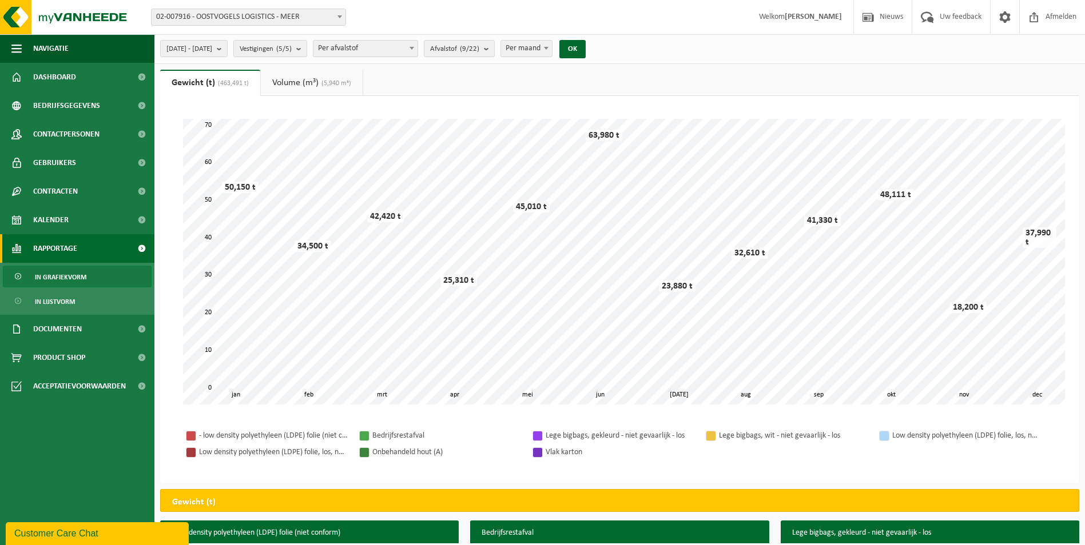
click at [540, 454] on div at bounding box center [537, 452] width 9 height 9
click at [472, 53] on span "Afvalstof (9/22)" at bounding box center [454, 49] width 49 height 17
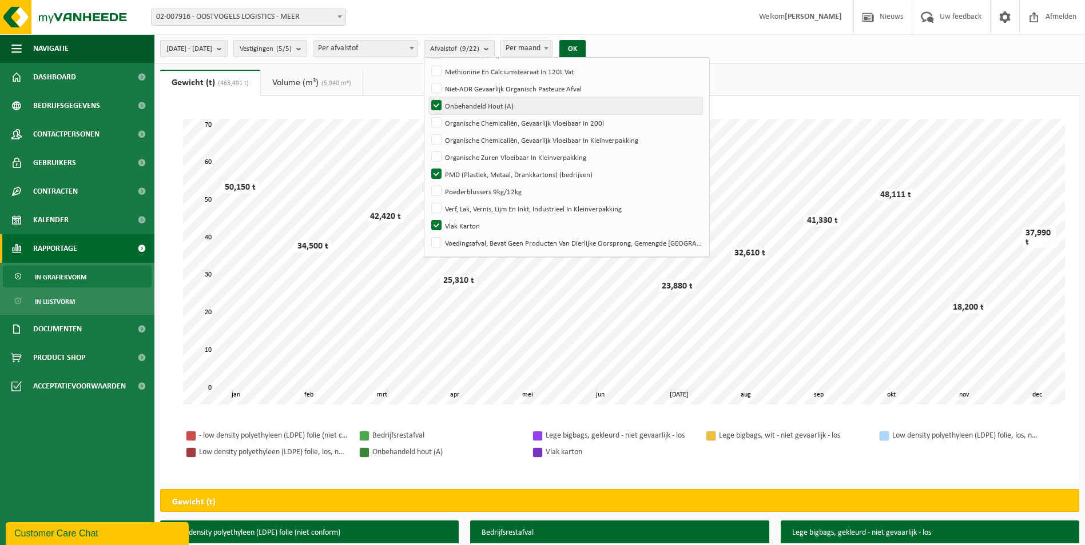
click at [466, 105] on label "Onbehandeld Hout (A)" at bounding box center [565, 105] width 273 height 17
click at [427, 97] on input "Onbehandeld Hout (A)" at bounding box center [427, 97] width 1 height 1
checkbox input "false"
click at [465, 174] on label "PMD (Plastiek, Metaal, Drankkartons) (bedrijven)" at bounding box center [565, 174] width 273 height 17
click at [427, 166] on input "PMD (Plastiek, Metaal, Drankkartons) (bedrijven)" at bounding box center [427, 165] width 1 height 1
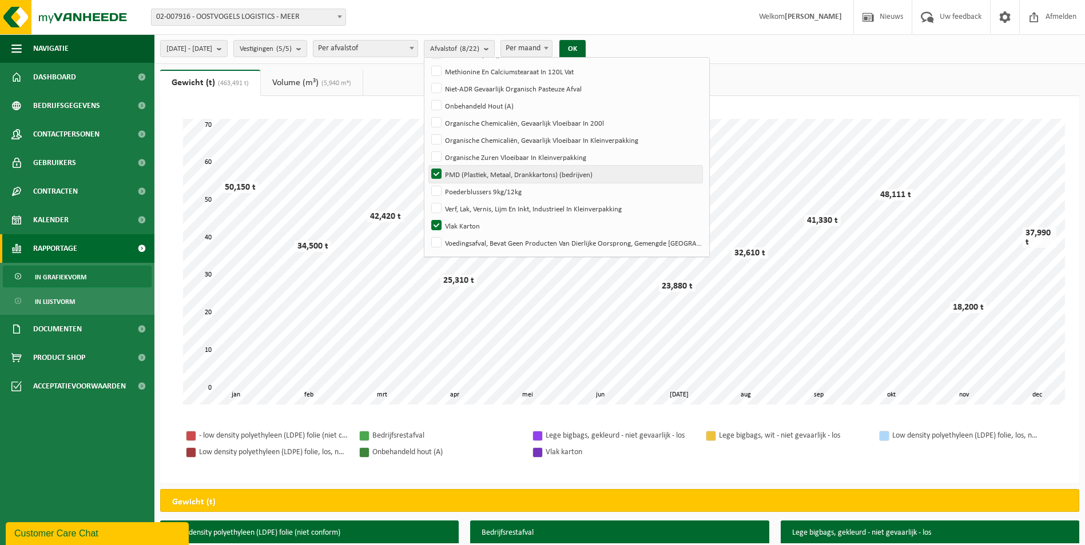
checkbox input "false"
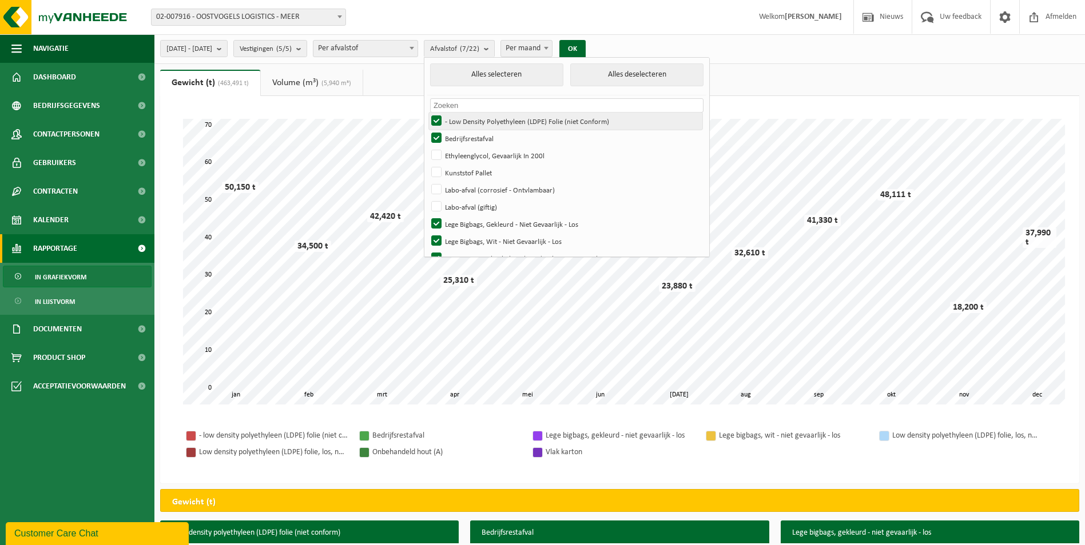
click at [468, 121] on label "- Low Density Polyethyleen (LDPE) Folie (niet Conform)" at bounding box center [565, 121] width 273 height 17
click at [427, 113] on input "- Low Density Polyethyleen (LDPE) Folie (niet Conform)" at bounding box center [427, 112] width 1 height 1
checkbox input "false"
click at [467, 134] on label "Bedrijfsrestafval" at bounding box center [565, 138] width 273 height 17
click at [427, 130] on input "Bedrijfsrestafval" at bounding box center [427, 129] width 1 height 1
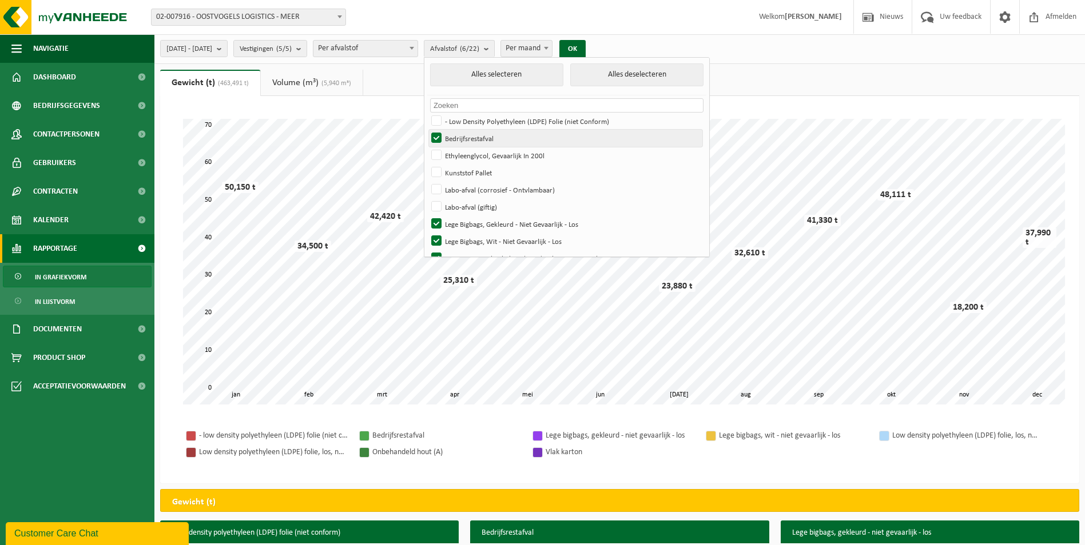
checkbox input "false"
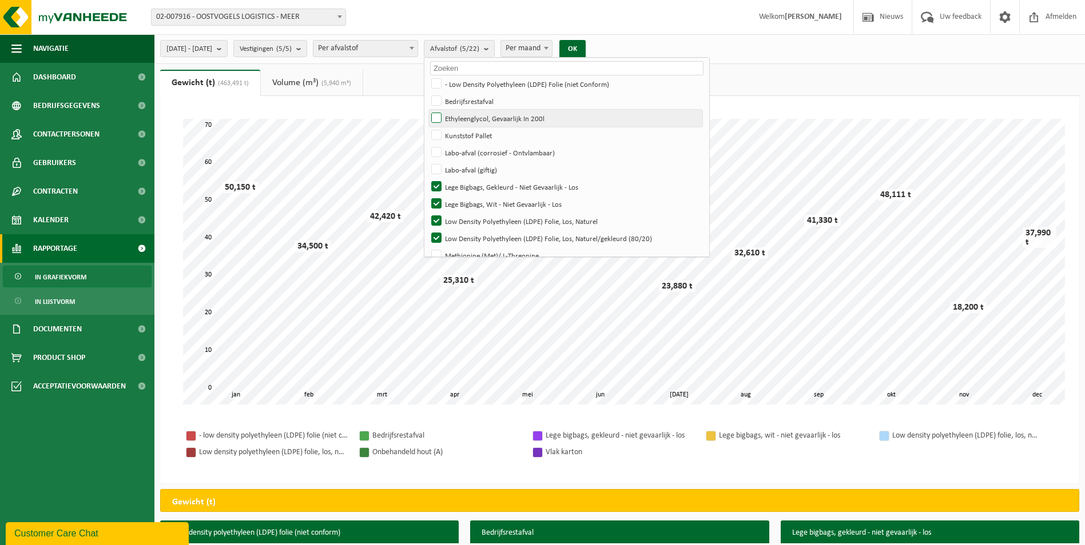
scroll to position [57, 0]
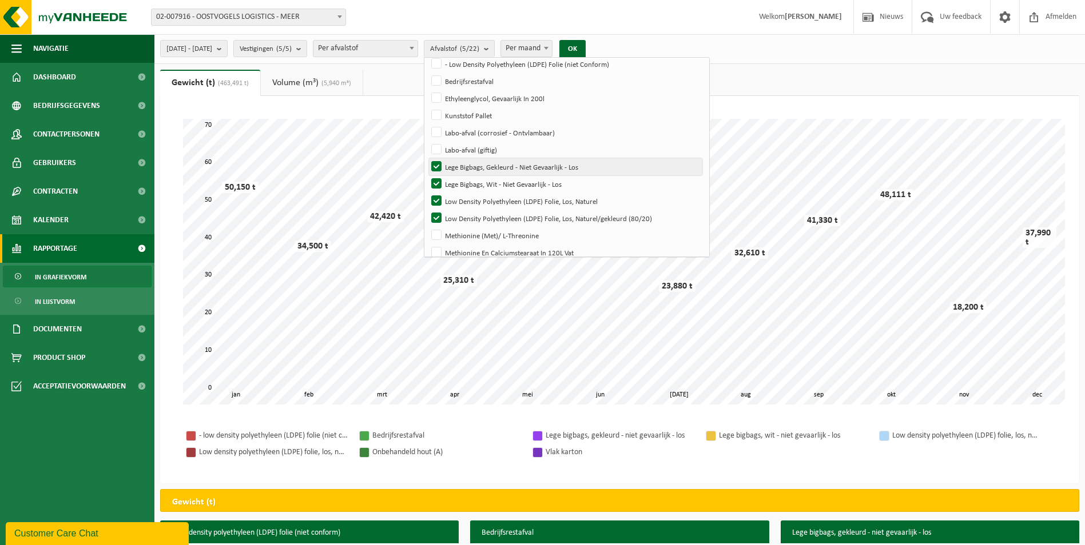
click at [464, 168] on label "Lege Bigbags, Gekleurd - Niet Gevaarlijk - Los" at bounding box center [565, 166] width 273 height 17
click at [427, 158] on input "Lege Bigbags, Gekleurd - Niet Gevaarlijk - Los" at bounding box center [427, 158] width 1 height 1
checkbox input "false"
click at [469, 187] on label "Lege Bigbags, Wit - Niet Gevaarlijk - Los" at bounding box center [565, 184] width 273 height 17
click at [427, 176] on input "Lege Bigbags, Wit - Niet Gevaarlijk - Los" at bounding box center [427, 175] width 1 height 1
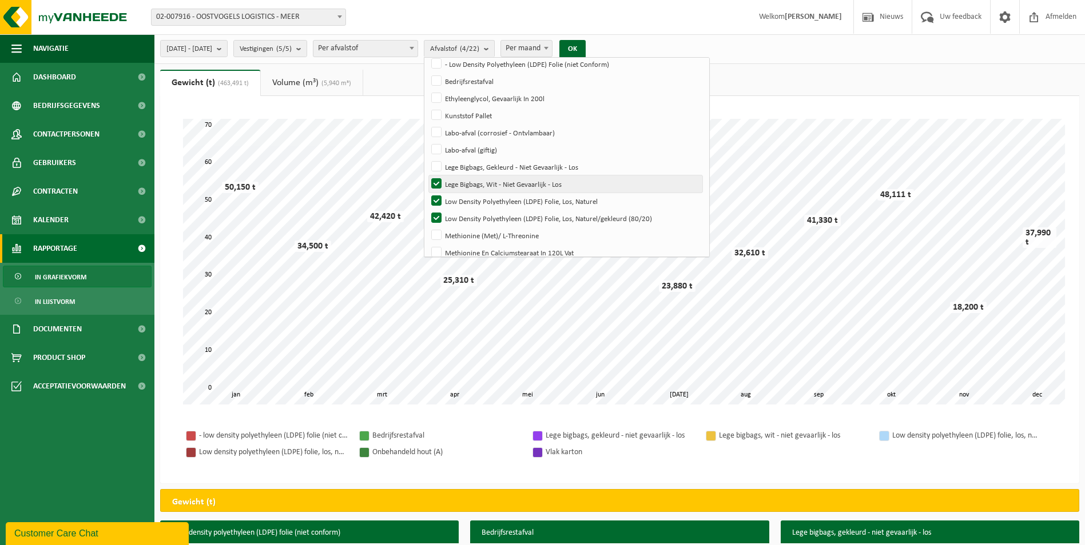
checkbox input "false"
click at [464, 207] on label "Low Density Polyethyleen (LDPE) Folie, Los, Naturel" at bounding box center [565, 201] width 273 height 17
click at [427, 193] on input "Low Density Polyethyleen (LDPE) Folie, Los, Naturel" at bounding box center [427, 192] width 1 height 1
checkbox input "false"
click at [467, 216] on label "Low Density Polyethyleen (LDPE) Folie, Los, Naturel/gekleurd (80/20)" at bounding box center [565, 218] width 273 height 17
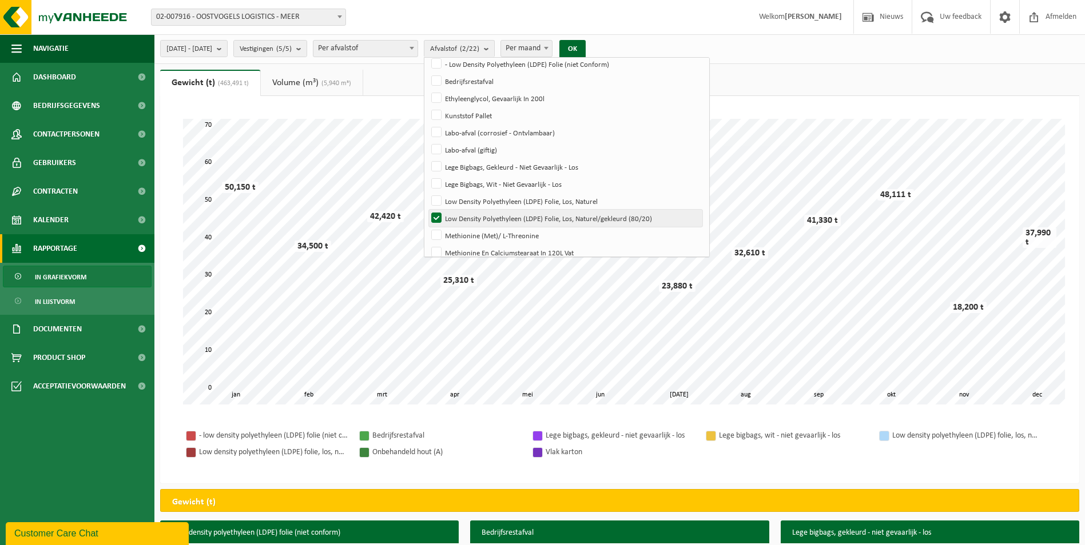
click at [427, 210] on input "Low Density Polyethyleen (LDPE) Folie, Los, Naturel/gekleurd (80/20)" at bounding box center [427, 209] width 1 height 1
checkbox input "false"
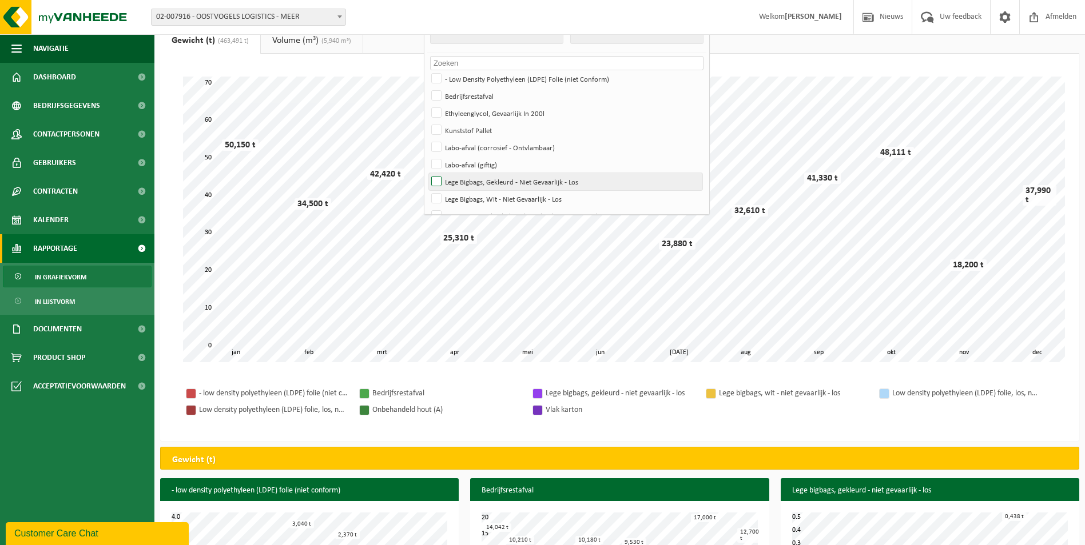
scroll to position [0, 0]
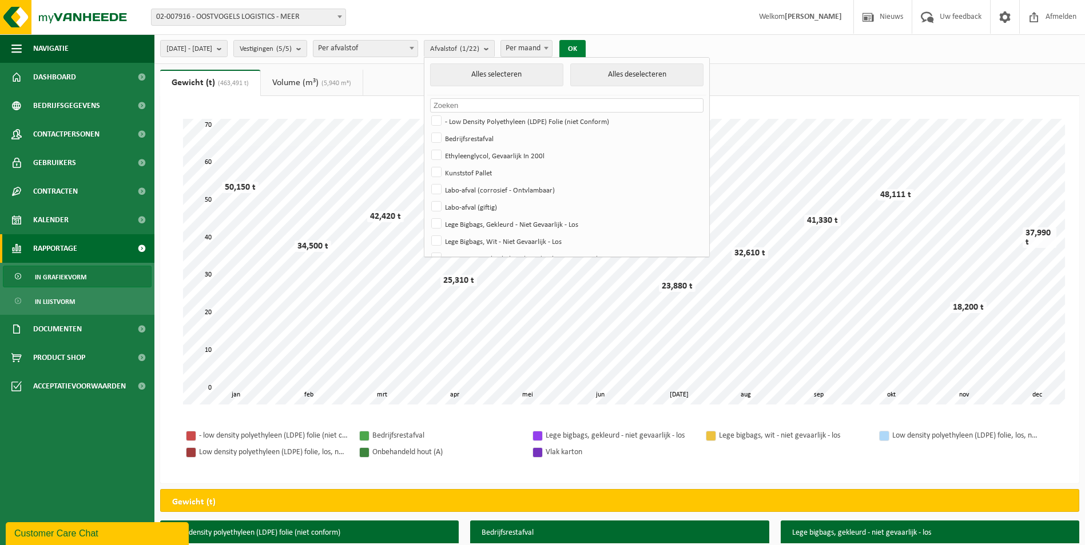
click at [585, 49] on button "OK" at bounding box center [572, 49] width 26 height 18
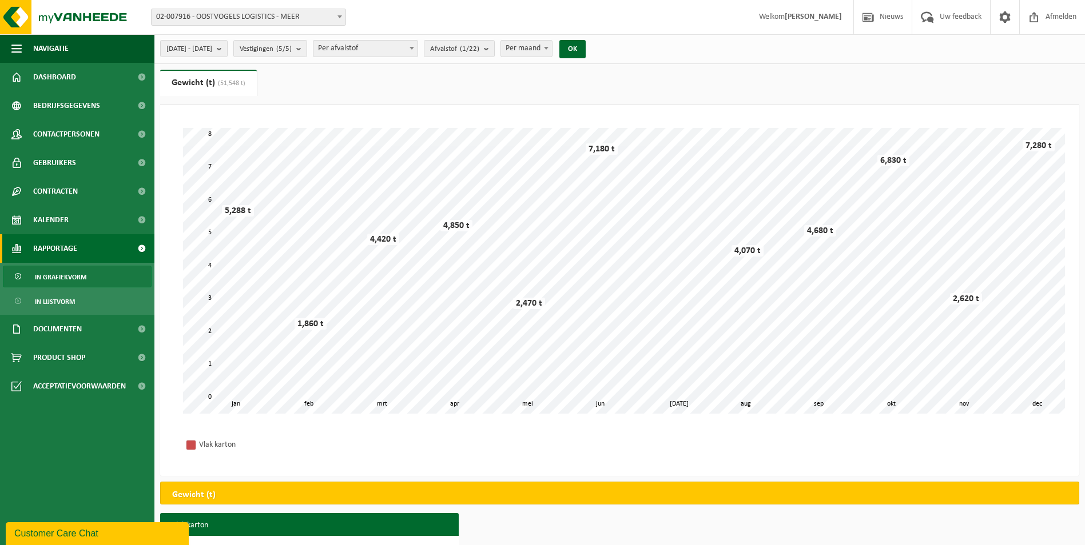
click at [552, 48] on span "Per maand" at bounding box center [526, 49] width 51 height 16
click at [494, 50] on b "submit" at bounding box center [489, 49] width 10 height 16
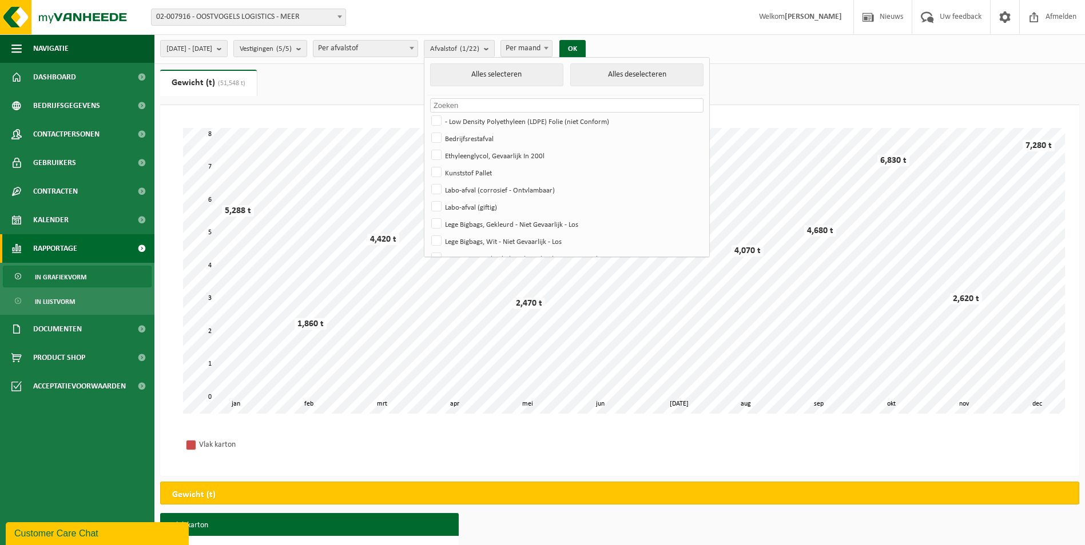
click at [552, 44] on span "Per maand" at bounding box center [526, 49] width 51 height 16
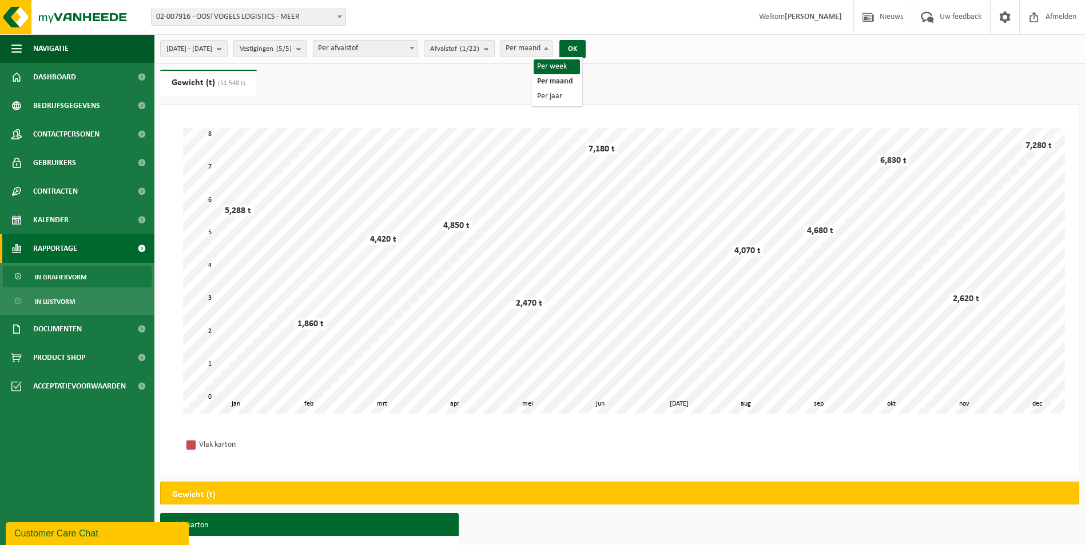
select select "1"
click at [585, 43] on button "OK" at bounding box center [572, 49] width 26 height 18
